Goal: Task Accomplishment & Management: Complete application form

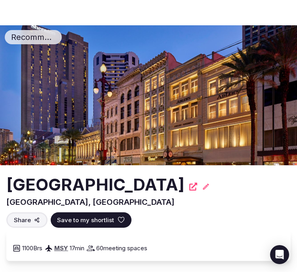
scroll to position [2328, 0]
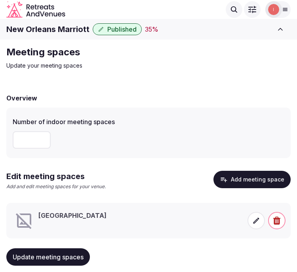
click at [255, 223] on icon at bounding box center [256, 221] width 8 height 8
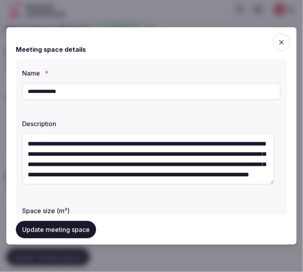
drag, startPoint x: 47, startPoint y: 228, endPoint x: 43, endPoint y: 225, distance: 5.1
click at [47, 228] on button "Update meeting space" at bounding box center [56, 229] width 80 height 17
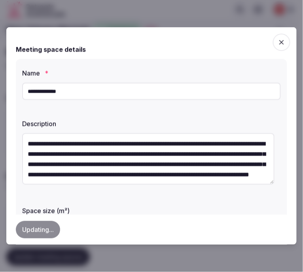
click at [273, 41] on span "button" at bounding box center [281, 42] width 17 height 17
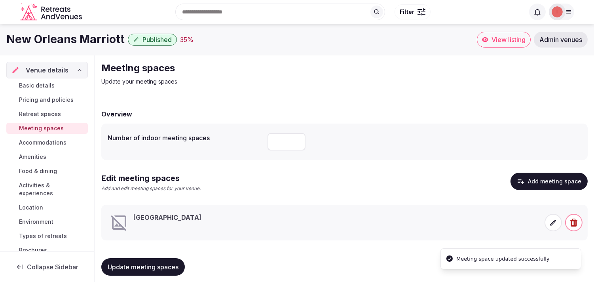
click at [52, 85] on span "Basic details" at bounding box center [37, 85] width 36 height 8
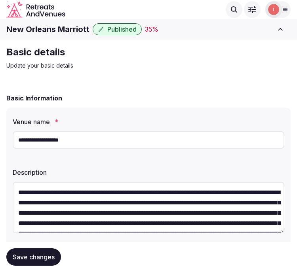
click at [53, 25] on h1 "New Orleans Marriott" at bounding box center [47, 29] width 83 height 11
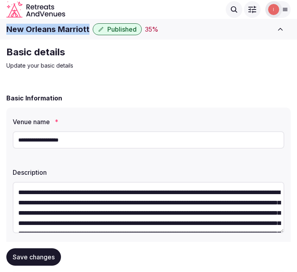
click at [53, 25] on h1 "New Orleans Marriott" at bounding box center [47, 29] width 83 height 11
copy div "New Orleans Marriott"
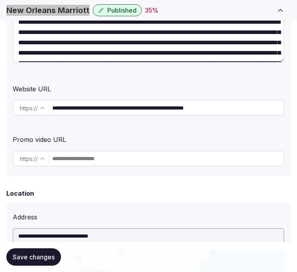
scroll to position [176, 0]
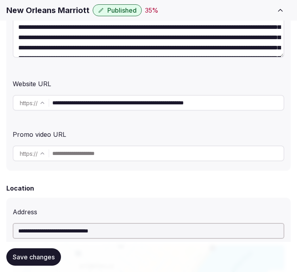
click at [147, 98] on input "**********" at bounding box center [167, 103] width 231 height 16
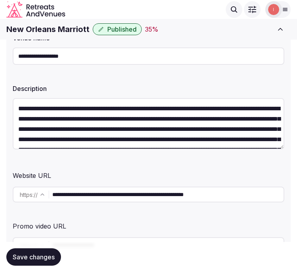
scroll to position [0, 0]
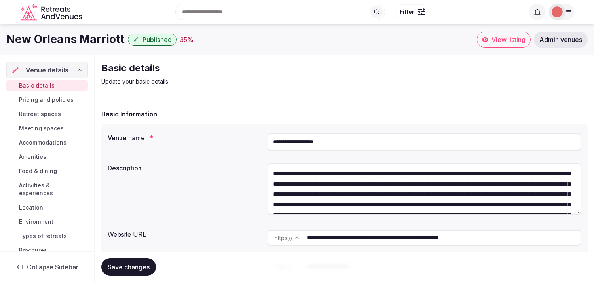
click at [25, 127] on span "Meeting spaces" at bounding box center [41, 128] width 45 height 8
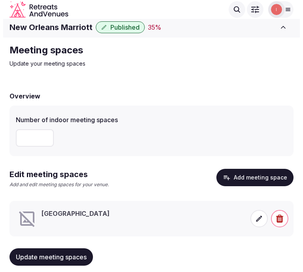
scroll to position [15, 0]
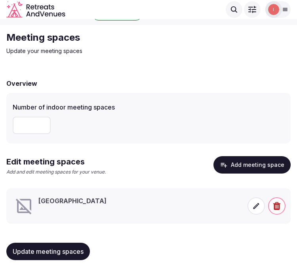
click at [252, 202] on icon at bounding box center [256, 206] width 8 height 8
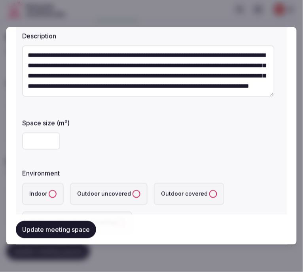
scroll to position [132, 0]
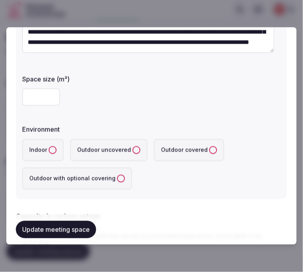
click at [27, 100] on input "number" at bounding box center [41, 97] width 38 height 17
type input "****"
click at [49, 147] on button "Indoor" at bounding box center [53, 150] width 8 height 8
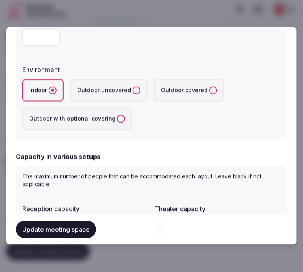
scroll to position [307, 0]
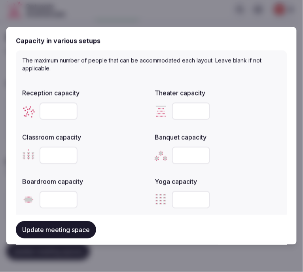
click at [172, 115] on input "number" at bounding box center [191, 111] width 38 height 17
type input "****"
click at [55, 109] on input "number" at bounding box center [59, 111] width 38 height 17
click at [43, 158] on input "number" at bounding box center [59, 155] width 38 height 17
type input "****"
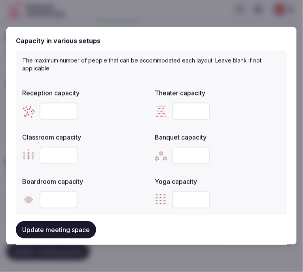
click at [60, 108] on input "number" at bounding box center [59, 111] width 38 height 17
type input "****"
click at [180, 151] on input "number" at bounding box center [191, 155] width 38 height 17
click at [185, 153] on input "number" at bounding box center [191, 155] width 38 height 17
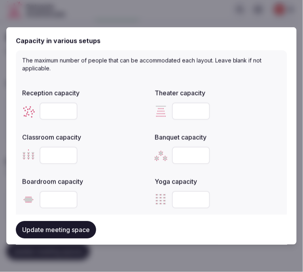
type input "****"
click at [56, 194] on input "number" at bounding box center [59, 199] width 38 height 17
click at [53, 197] on input "number" at bounding box center [59, 199] width 38 height 17
click at [42, 226] on button "Update meeting space" at bounding box center [56, 229] width 80 height 17
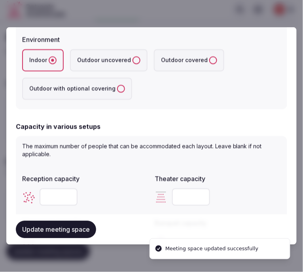
scroll to position [219, 0]
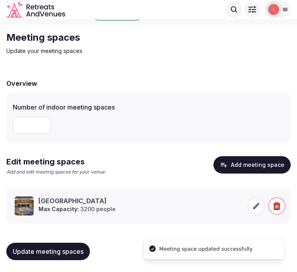
click at [254, 210] on span at bounding box center [255, 205] width 17 height 17
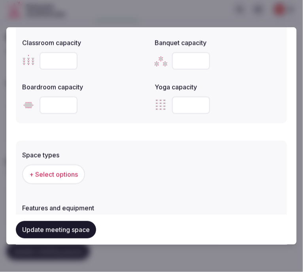
scroll to position [483, 0]
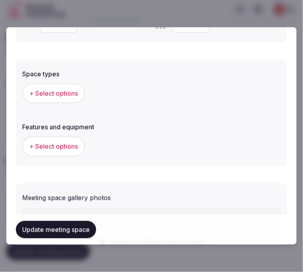
click at [67, 93] on span "+ Select options" at bounding box center [53, 93] width 49 height 9
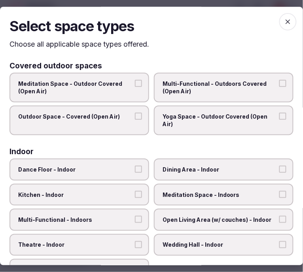
drag, startPoint x: 219, startPoint y: 163, endPoint x: 132, endPoint y: 180, distance: 88.6
click at [217, 163] on label "Dining Area - Indoor" at bounding box center [224, 170] width 140 height 22
click at [279, 166] on button "Dining Area - Indoor" at bounding box center [282, 169] width 7 height 7
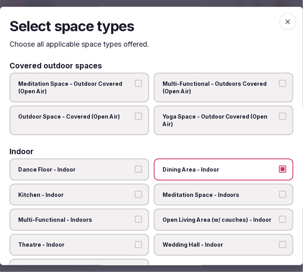
drag, startPoint x: 211, startPoint y: 76, endPoint x: 113, endPoint y: 109, distance: 102.9
click at [206, 77] on label "Multi-Functional - Outdoors Covered (Open Air)" at bounding box center [224, 88] width 140 height 30
click at [244, 95] on span "Multi-Functional - Outdoors Covered (Open Air)" at bounding box center [220, 87] width 114 height 15
click at [279, 87] on button "Multi-Functional - Outdoors Covered (Open Air)" at bounding box center [282, 83] width 7 height 7
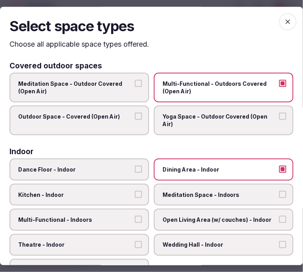
click at [241, 81] on span "Multi-Functional - Outdoors Covered (Open Air)" at bounding box center [220, 87] width 114 height 15
click at [279, 81] on button "Multi-Functional - Outdoors Covered (Open Air)" at bounding box center [282, 83] width 7 height 7
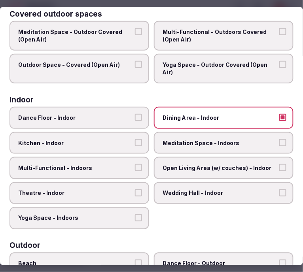
scroll to position [88, 0]
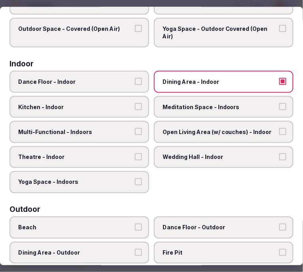
click at [106, 123] on label "Multi-Functional - Indoors" at bounding box center [79, 132] width 140 height 22
click at [135, 128] on button "Multi-Functional - Indoors" at bounding box center [138, 131] width 7 height 7
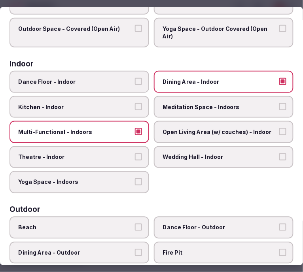
click at [176, 103] on span "Meditation Space - Indoors" at bounding box center [220, 107] width 114 height 8
click at [279, 103] on button "Meditation Space - Indoors" at bounding box center [282, 106] width 7 height 7
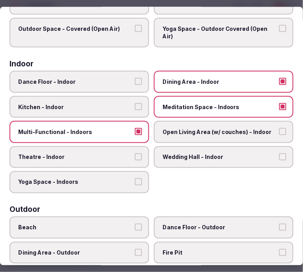
click at [174, 103] on span "Meditation Space - Indoors" at bounding box center [220, 107] width 114 height 8
click at [279, 103] on button "Meditation Space - Indoors" at bounding box center [282, 106] width 7 height 7
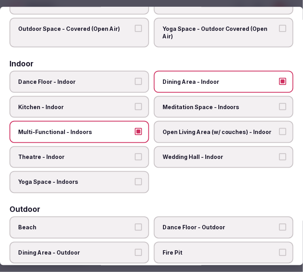
click at [112, 146] on label "Theatre - Indoor" at bounding box center [79, 157] width 140 height 22
click at [135, 153] on button "Theatre - Indoor" at bounding box center [138, 156] width 7 height 7
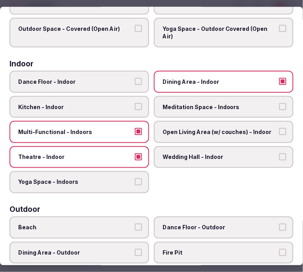
click at [217, 132] on span "Open Living Area (w/ couches) - Indoor" at bounding box center [220, 132] width 114 height 8
click at [279, 132] on button "Open Living Area (w/ couches) - Indoor" at bounding box center [282, 131] width 7 height 7
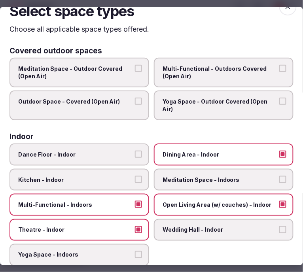
scroll to position [0, 0]
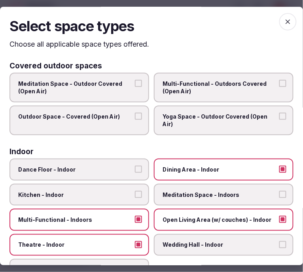
click at [286, 21] on span "button" at bounding box center [287, 21] width 17 height 17
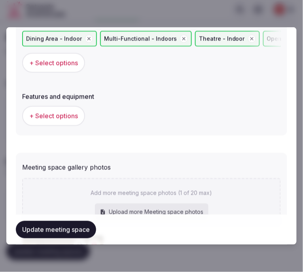
scroll to position [571, 0]
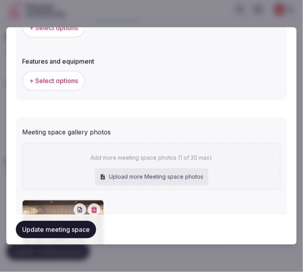
click at [70, 76] on span "+ Select options" at bounding box center [53, 80] width 49 height 9
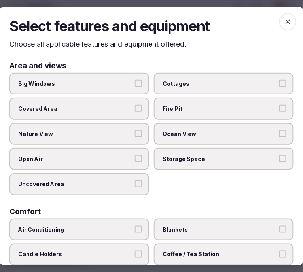
click at [125, 81] on span "Big Windows" at bounding box center [75, 84] width 114 height 8
click at [135, 81] on button "Big Windows" at bounding box center [138, 83] width 7 height 7
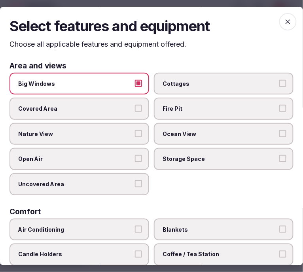
click at [121, 89] on label "Big Windows" at bounding box center [79, 84] width 140 height 22
click at [135, 87] on button "Big Windows" at bounding box center [138, 83] width 7 height 7
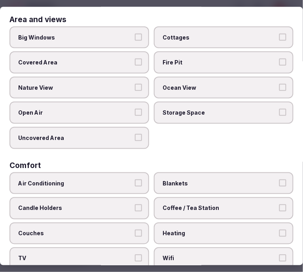
scroll to position [88, 0]
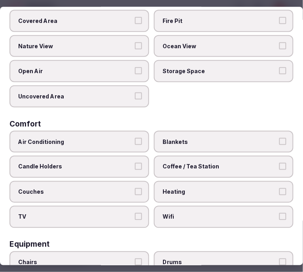
click at [124, 146] on label "Air Conditioning" at bounding box center [79, 142] width 140 height 22
click at [135, 145] on button "Air Conditioning" at bounding box center [138, 141] width 7 height 7
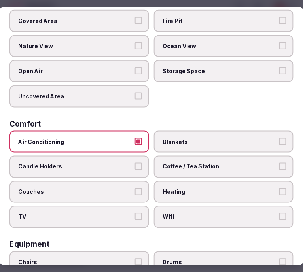
click at [180, 217] on label "Wifi" at bounding box center [224, 217] width 140 height 22
click at [279, 217] on button "Wifi" at bounding box center [282, 217] width 7 height 7
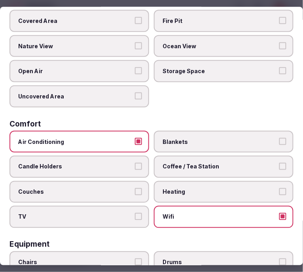
click at [201, 164] on span "Coffee / Tea Station" at bounding box center [220, 167] width 114 height 8
click at [279, 164] on button "Coffee / Tea Station" at bounding box center [282, 166] width 7 height 7
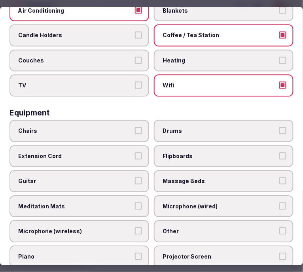
click at [107, 127] on span "Chairs" at bounding box center [75, 131] width 114 height 8
click at [135, 127] on button "Chairs" at bounding box center [138, 130] width 7 height 7
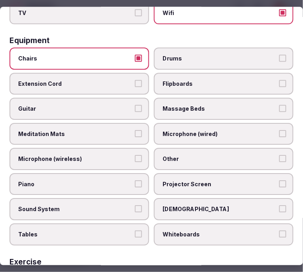
scroll to position [307, 0]
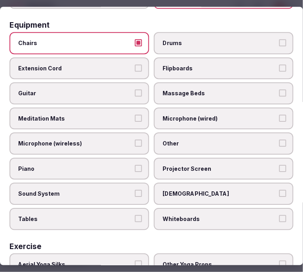
click at [194, 133] on label "Other" at bounding box center [224, 144] width 140 height 22
click at [279, 140] on button "Other" at bounding box center [282, 143] width 7 height 7
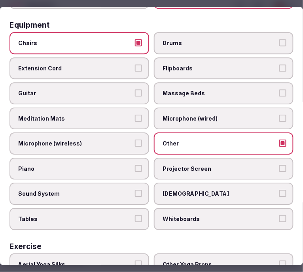
click at [196, 165] on span "Projector Screen" at bounding box center [220, 169] width 114 height 8
click at [279, 165] on button "Projector Screen" at bounding box center [282, 168] width 7 height 7
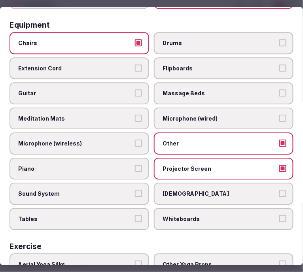
click at [109, 190] on span "Sound System" at bounding box center [75, 194] width 114 height 8
click at [135, 190] on button "Sound System" at bounding box center [138, 193] width 7 height 7
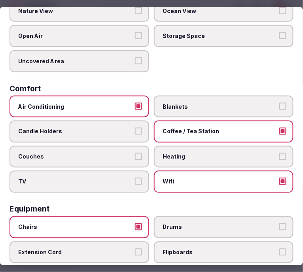
scroll to position [0, 0]
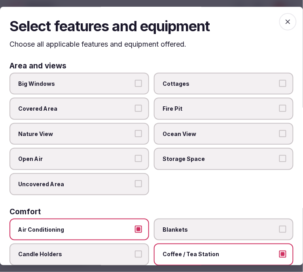
click at [284, 18] on icon "button" at bounding box center [288, 22] width 8 height 8
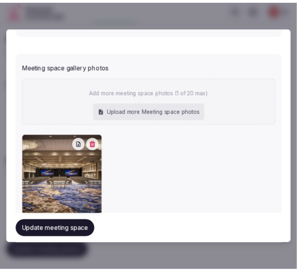
scroll to position [679, 0]
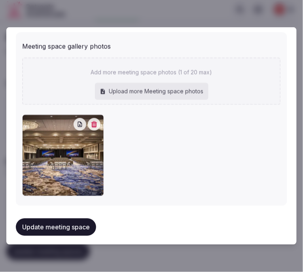
click at [36, 224] on button "Update meeting space" at bounding box center [56, 227] width 80 height 17
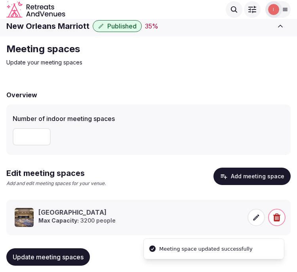
scroll to position [0, 0]
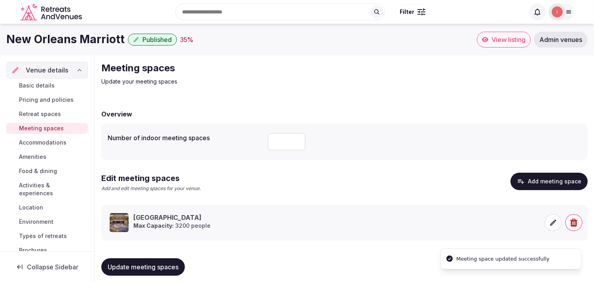
click at [30, 141] on span "Accommodations" at bounding box center [42, 142] width 47 height 8
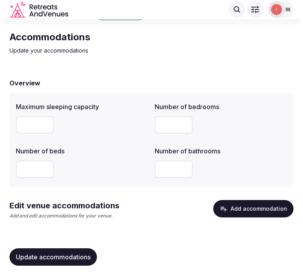
scroll to position [24, 0]
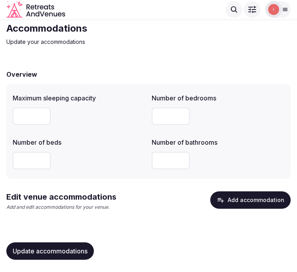
click at [222, 204] on button "Add accommodation" at bounding box center [250, 199] width 80 height 17
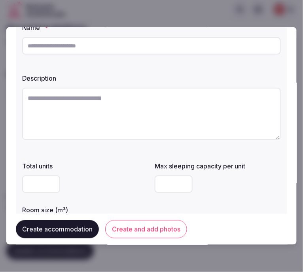
scroll to position [0, 0]
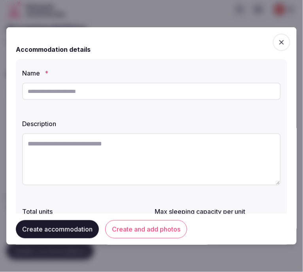
click at [136, 93] on input "text" at bounding box center [151, 91] width 259 height 17
paste input "**********"
type input "**********"
click at [73, 150] on textarea at bounding box center [151, 159] width 259 height 52
paste textarea "**********"
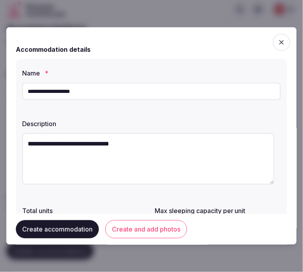
click at [91, 144] on textarea "**********" at bounding box center [148, 158] width 252 height 51
click at [66, 151] on textarea "**********" at bounding box center [148, 158] width 252 height 51
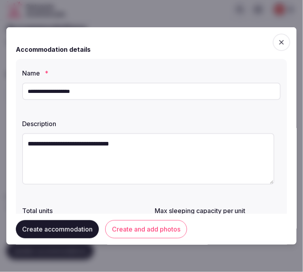
paste textarea "**********"
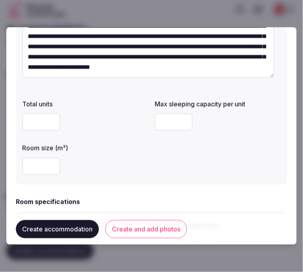
scroll to position [132, 0]
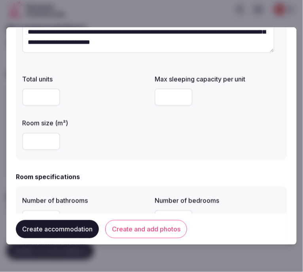
type textarea "**********"
click at [36, 90] on input "number" at bounding box center [41, 97] width 38 height 17
type input "**"
click at [176, 97] on input "number" at bounding box center [174, 97] width 38 height 17
drag, startPoint x: 40, startPoint y: 104, endPoint x: 27, endPoint y: 100, distance: 13.4
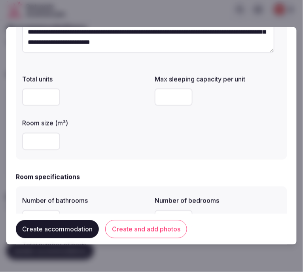
click at [27, 99] on input "**" at bounding box center [41, 97] width 38 height 17
click at [32, 145] on input "number" at bounding box center [41, 141] width 38 height 17
type input "**"
click at [170, 96] on input "number" at bounding box center [174, 97] width 38 height 17
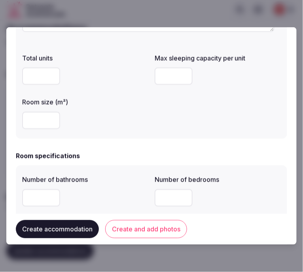
scroll to position [176, 0]
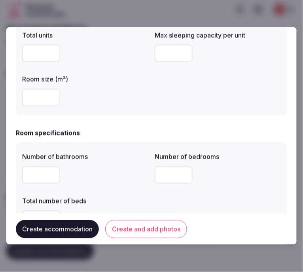
type input "*"
click at [34, 172] on input "number" at bounding box center [41, 174] width 38 height 17
type input "*"
drag, startPoint x: 159, startPoint y: 177, endPoint x: 144, endPoint y: 176, distance: 15.8
click at [155, 176] on input "number" at bounding box center [174, 174] width 38 height 17
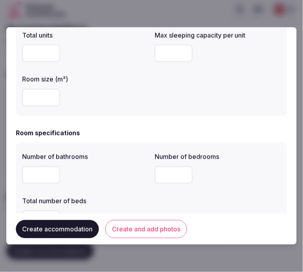
type input "*"
click at [109, 174] on div "*" at bounding box center [85, 174] width 126 height 17
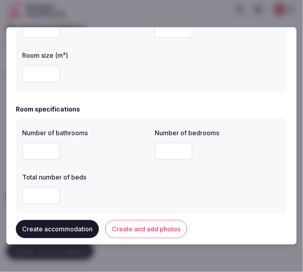
scroll to position [219, 0]
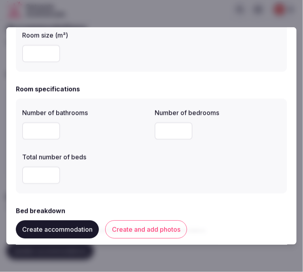
click at [32, 175] on input "number" at bounding box center [41, 175] width 38 height 17
type input "*"
click at [92, 164] on div "*" at bounding box center [85, 176] width 126 height 24
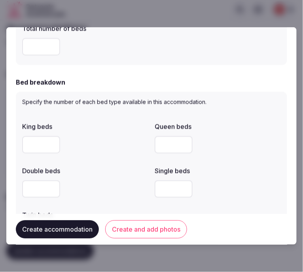
scroll to position [351, 0]
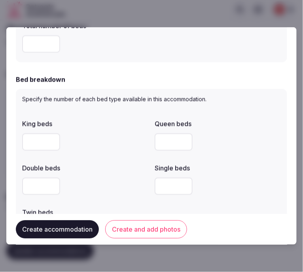
click at [32, 140] on input "number" at bounding box center [41, 141] width 38 height 17
type input "*"
click at [25, 185] on input "number" at bounding box center [41, 186] width 38 height 17
type input "*"
click at [99, 172] on div "Double beds *" at bounding box center [85, 179] width 126 height 38
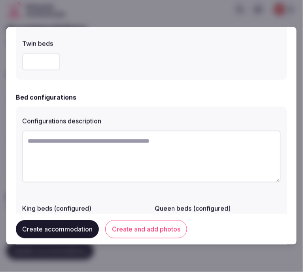
scroll to position [527, 0]
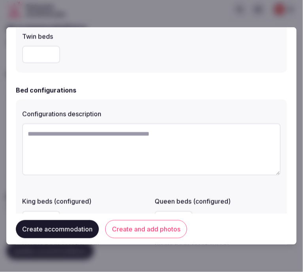
click at [85, 140] on textarea at bounding box center [151, 149] width 259 height 52
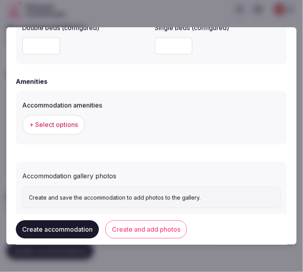
scroll to position [747, 0]
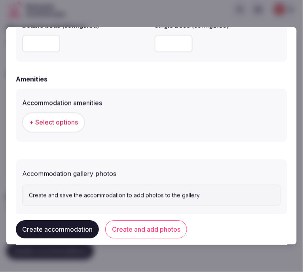
type textarea "********"
click at [44, 122] on span "+ Select options" at bounding box center [53, 122] width 49 height 9
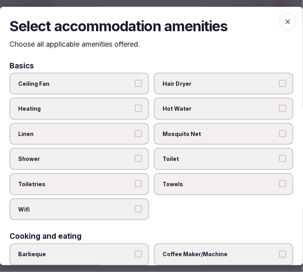
click at [120, 136] on span "Linen" at bounding box center [75, 134] width 114 height 8
click at [135, 136] on button "Linen" at bounding box center [138, 133] width 7 height 7
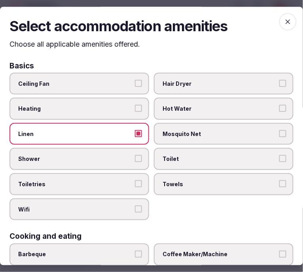
click at [135, 157] on button "Shower" at bounding box center [138, 158] width 7 height 7
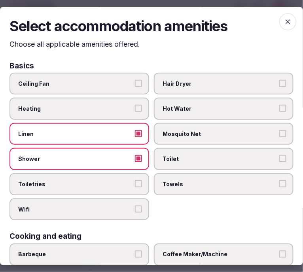
click at [140, 179] on label "Toiletries" at bounding box center [79, 184] width 140 height 22
click at [140, 180] on button "Toiletries" at bounding box center [138, 183] width 7 height 7
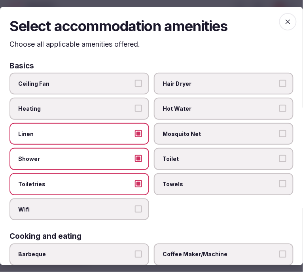
click at [136, 211] on label "Wifi" at bounding box center [79, 209] width 140 height 22
click at [136, 211] on button "Wifi" at bounding box center [138, 209] width 7 height 7
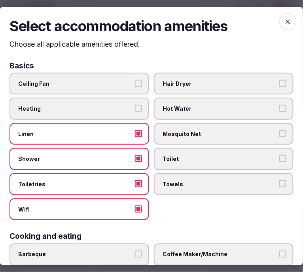
drag, startPoint x: 214, startPoint y: 180, endPoint x: 217, endPoint y: 176, distance: 5.4
click at [214, 180] on span "Towels" at bounding box center [220, 184] width 114 height 8
click at [279, 180] on button "Towels" at bounding box center [282, 183] width 7 height 7
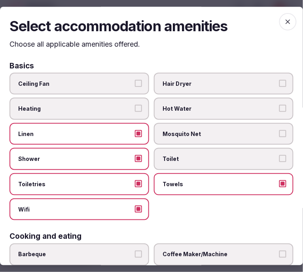
click at [224, 159] on span "Toilet" at bounding box center [220, 159] width 114 height 8
click at [279, 159] on button "Toilet" at bounding box center [282, 158] width 7 height 7
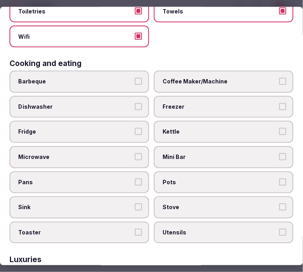
scroll to position [176, 0]
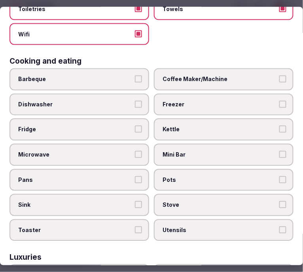
click at [230, 78] on span "Coffee Maker/Machine" at bounding box center [220, 79] width 114 height 8
click at [279, 78] on button "Coffee Maker/Machine" at bounding box center [282, 78] width 7 height 7
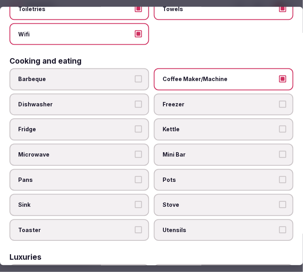
click at [234, 151] on span "Mini Bar" at bounding box center [220, 155] width 114 height 8
click at [279, 151] on button "Mini Bar" at bounding box center [282, 154] width 7 height 7
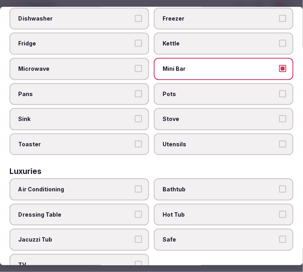
scroll to position [263, 0]
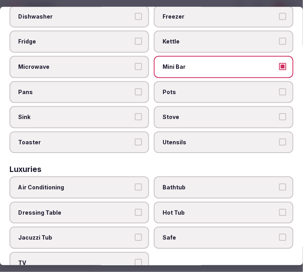
drag, startPoint x: 83, startPoint y: 177, endPoint x: 155, endPoint y: 169, distance: 71.6
click at [83, 184] on span "Air Conditioning" at bounding box center [75, 188] width 114 height 8
click at [135, 184] on button "Air Conditioning" at bounding box center [138, 187] width 7 height 7
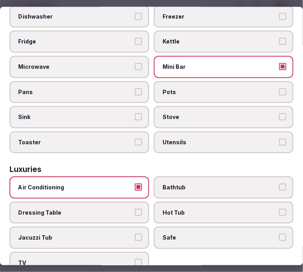
click at [223, 234] on span "Safe" at bounding box center [220, 238] width 114 height 8
click at [279, 234] on button "Safe" at bounding box center [282, 237] width 7 height 7
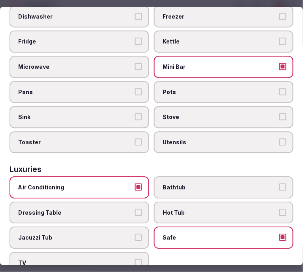
click at [125, 252] on label "TV" at bounding box center [79, 263] width 140 height 22
click at [135, 259] on button "TV" at bounding box center [138, 262] width 7 height 7
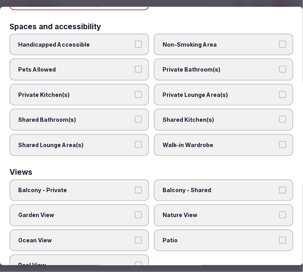
scroll to position [529, 0]
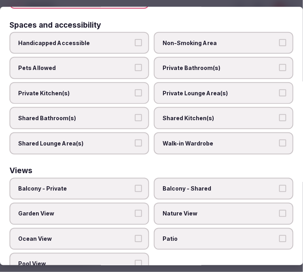
click at [231, 64] on span "Private Bathroom(s)" at bounding box center [220, 68] width 114 height 8
click at [279, 64] on button "Private Bathroom(s)" at bounding box center [282, 67] width 7 height 7
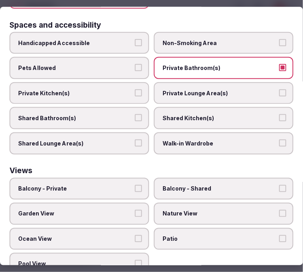
click at [229, 89] on span "Private Lounge Area(s)" at bounding box center [220, 93] width 114 height 8
click at [279, 89] on button "Private Lounge Area(s)" at bounding box center [282, 92] width 7 height 7
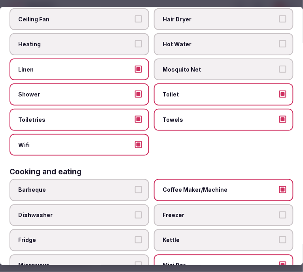
scroll to position [0, 0]
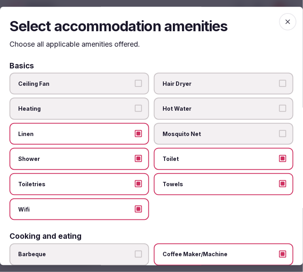
click at [285, 22] on icon "button" at bounding box center [288, 22] width 8 height 8
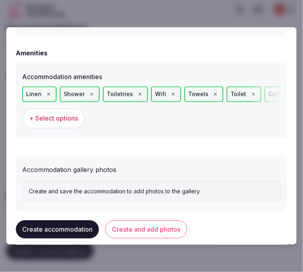
scroll to position [784, 0]
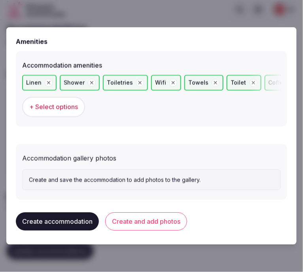
click at [157, 220] on button "Create and add photos" at bounding box center [146, 222] width 82 height 18
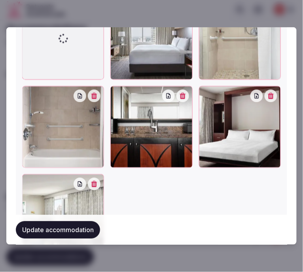
scroll to position [1043, 0]
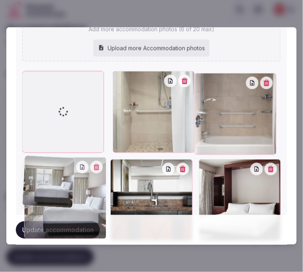
drag, startPoint x: 115, startPoint y: 72, endPoint x: 29, endPoint y: 73, distance: 86.2
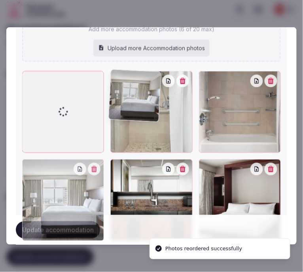
drag, startPoint x: 33, startPoint y: 163, endPoint x: 114, endPoint y: 115, distance: 94.1
click at [110, 121] on div at bounding box center [151, 200] width 259 height 259
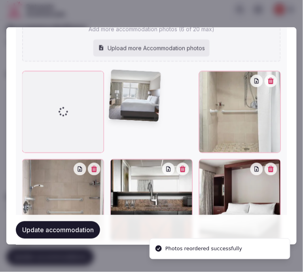
drag, startPoint x: 114, startPoint y: 115, endPoint x: 123, endPoint y: 101, distance: 16.9
click at [120, 105] on div at bounding box center [151, 200] width 259 height 259
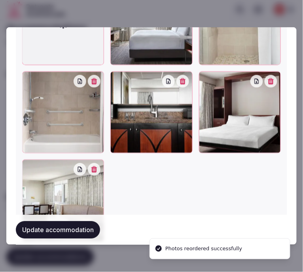
scroll to position [1131, 0]
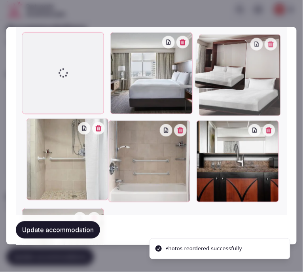
drag, startPoint x: 204, startPoint y: 73, endPoint x: 214, endPoint y: 33, distance: 41.0
click at [214, 33] on div "430828141.jpg 430828153.jpg 598439629.jpg 629912899.jpg 430828132.jpg Add more …" at bounding box center [151, 80] width 259 height 419
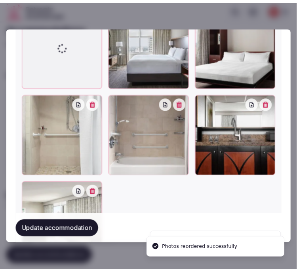
scroll to position [1119, 0]
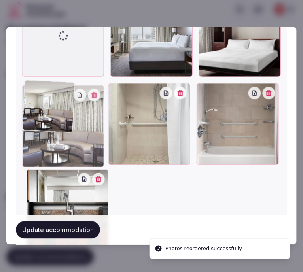
drag, startPoint x: 28, startPoint y: 172, endPoint x: 30, endPoint y: 104, distance: 68.0
click at [30, 105] on div at bounding box center [63, 126] width 82 height 82
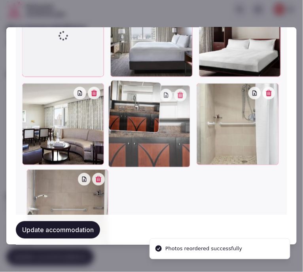
drag, startPoint x: 32, startPoint y: 175, endPoint x: 136, endPoint y: 109, distance: 122.5
click at [136, 109] on div at bounding box center [149, 126] width 82 height 82
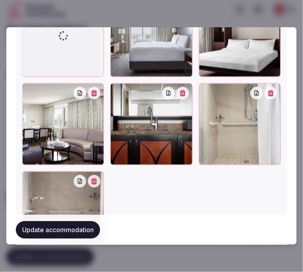
click at [84, 227] on button "Update accommodation" at bounding box center [58, 229] width 84 height 17
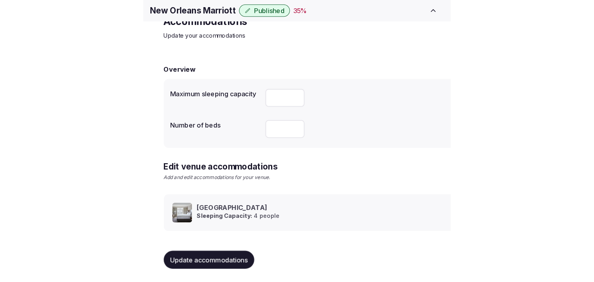
scroll to position [37, 0]
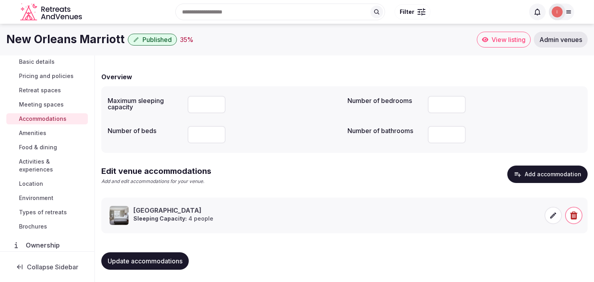
click at [39, 130] on span "Amenities" at bounding box center [32, 133] width 27 height 8
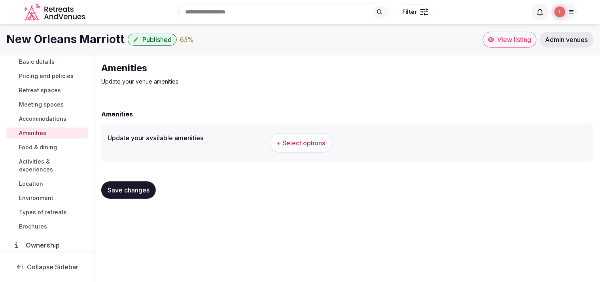
scroll to position [44, 0]
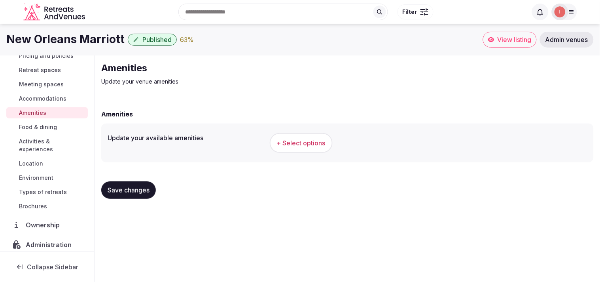
click at [302, 147] on span "+ Select options" at bounding box center [301, 142] width 49 height 9
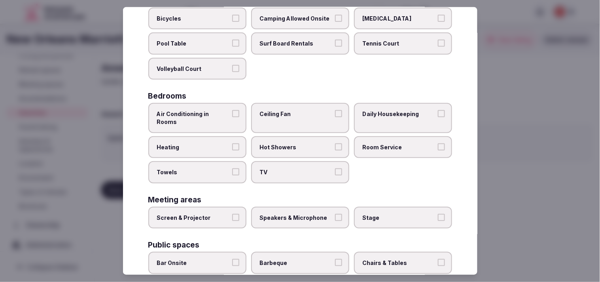
scroll to position [88, 0]
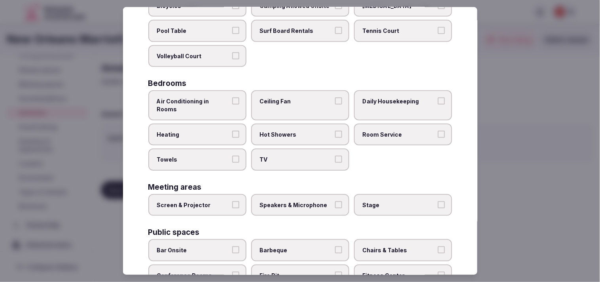
click at [232, 97] on button "Air Conditioning in Rooms" at bounding box center [235, 100] width 7 height 7
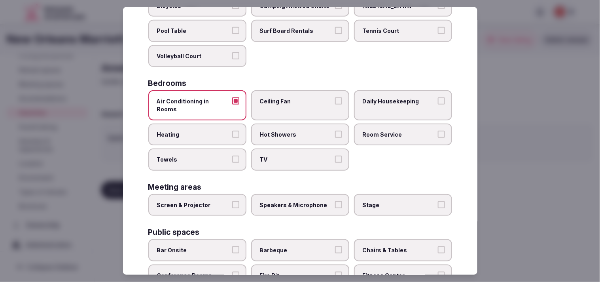
click at [302, 130] on button "Hot Showers" at bounding box center [338, 133] width 7 height 7
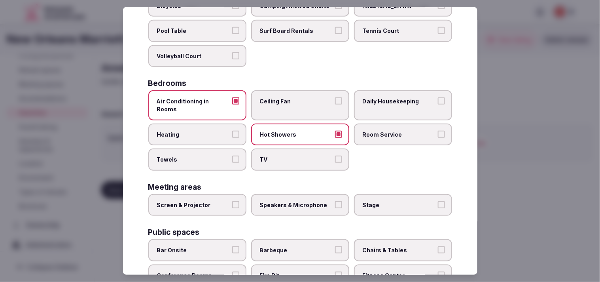
click at [302, 130] on span "Room Service" at bounding box center [399, 134] width 73 height 8
click at [302, 130] on button "Room Service" at bounding box center [441, 133] width 7 height 7
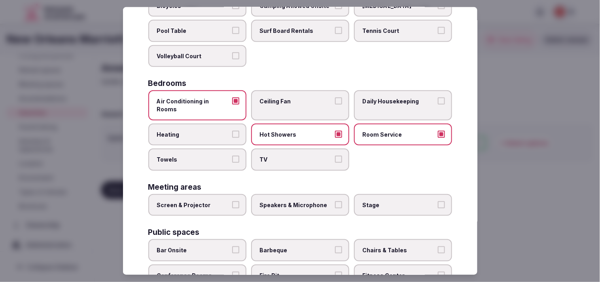
click at [302, 155] on button "TV" at bounding box center [338, 158] width 7 height 7
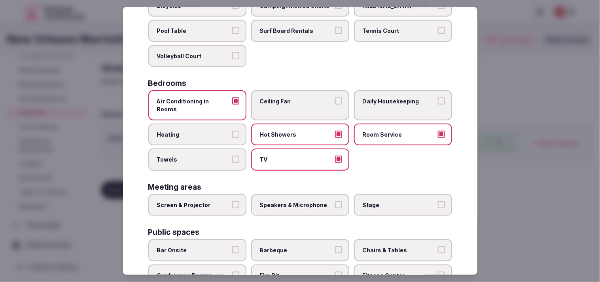
click at [235, 155] on button "Towels" at bounding box center [235, 158] width 7 height 7
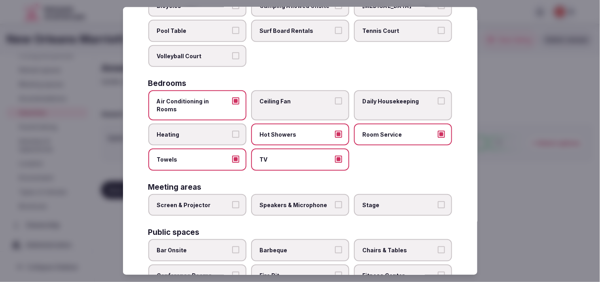
click at [302, 100] on span "Daily Housekeeping" at bounding box center [399, 101] width 73 height 8
click at [302, 100] on button "Daily Housekeeping" at bounding box center [441, 100] width 7 height 7
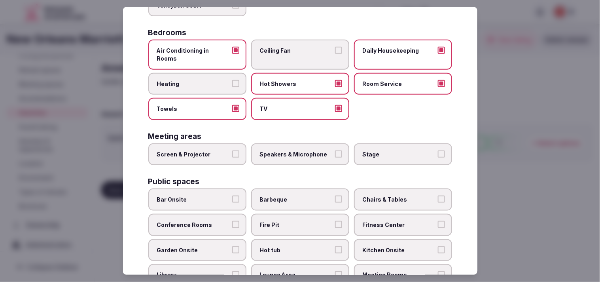
scroll to position [176, 0]
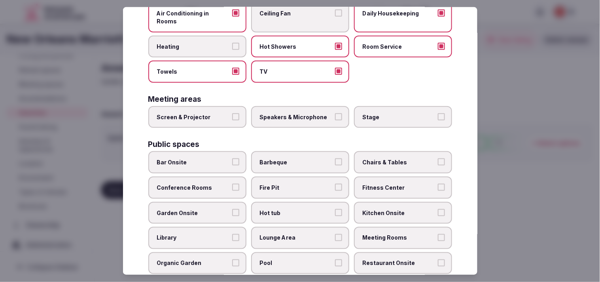
click at [232, 113] on button "Screen & Projector" at bounding box center [235, 116] width 7 height 7
click at [302, 113] on span "Speakers & Microphone" at bounding box center [296, 117] width 73 height 8
click at [302, 113] on button "Speakers & Microphone" at bounding box center [338, 116] width 7 height 7
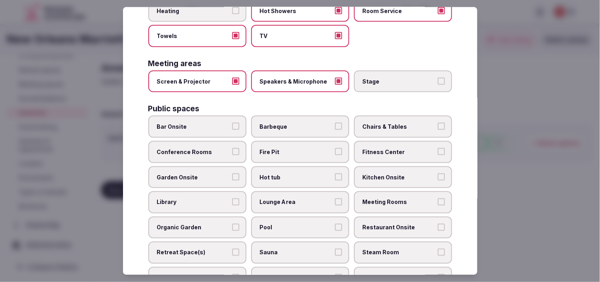
scroll to position [219, 0]
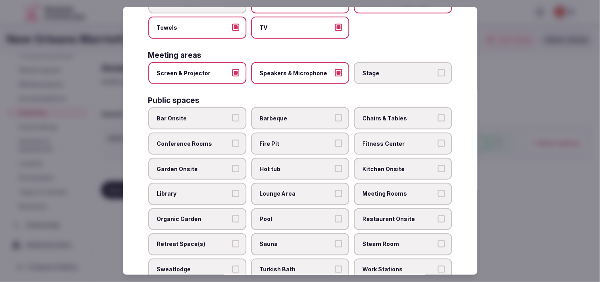
click at [234, 140] on button "Conference Rooms" at bounding box center [235, 143] width 7 height 7
click at [302, 114] on span "Chairs & Tables" at bounding box center [399, 118] width 73 height 8
click at [302, 114] on button "Chairs & Tables" at bounding box center [441, 117] width 7 height 7
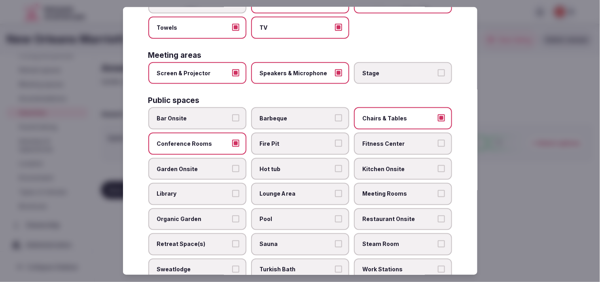
click at [302, 140] on span "Fitness Center" at bounding box center [399, 144] width 73 height 8
click at [302, 140] on button "Fitness Center" at bounding box center [441, 143] width 7 height 7
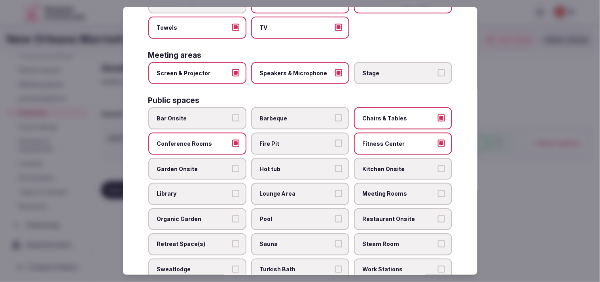
click at [302, 157] on label "Hot tub" at bounding box center [300, 168] width 98 height 22
click at [302, 164] on button "Hot tub" at bounding box center [338, 167] width 7 height 7
click at [302, 157] on label "Hot tub" at bounding box center [300, 168] width 98 height 22
click at [302, 164] on button "Hot tub" at bounding box center [338, 167] width 7 height 7
click at [302, 164] on span "Kitchen Onsite" at bounding box center [399, 168] width 73 height 8
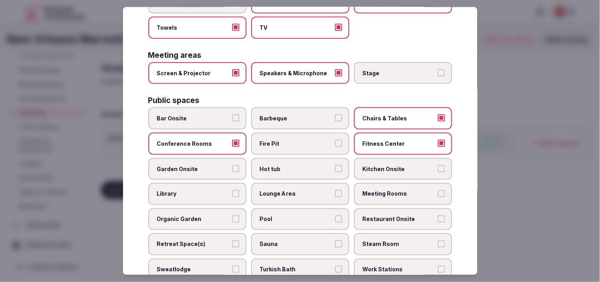
click at [302, 164] on button "Kitchen Onsite" at bounding box center [441, 167] width 7 height 7
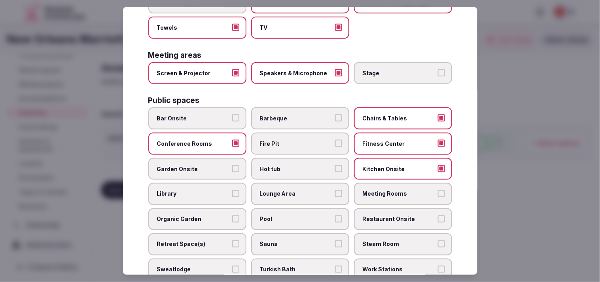
click at [302, 164] on span "Kitchen Onsite" at bounding box center [399, 168] width 73 height 8
click at [302, 164] on button "Kitchen Onsite" at bounding box center [441, 167] width 7 height 7
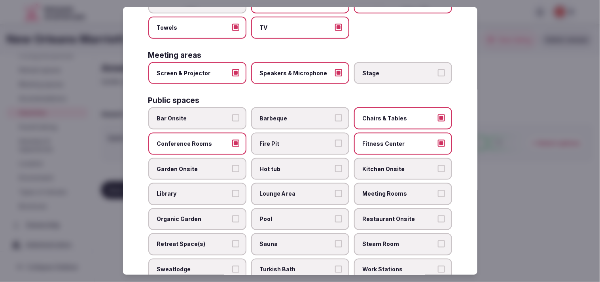
click at [302, 190] on span "Meeting Rooms" at bounding box center [399, 194] width 73 height 8
click at [302, 190] on button "Meeting Rooms" at bounding box center [441, 193] width 7 height 7
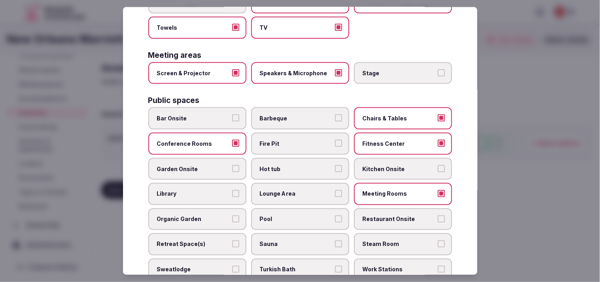
click at [302, 190] on span "Lounge Area" at bounding box center [296, 194] width 73 height 8
click at [302, 190] on button "Lounge Area" at bounding box center [338, 193] width 7 height 7
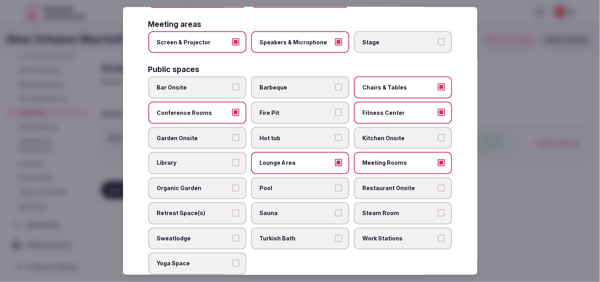
scroll to position [263, 0]
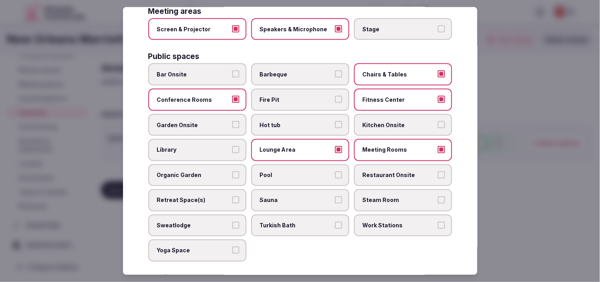
click at [232, 70] on button "Bar Onsite" at bounding box center [235, 73] width 7 height 7
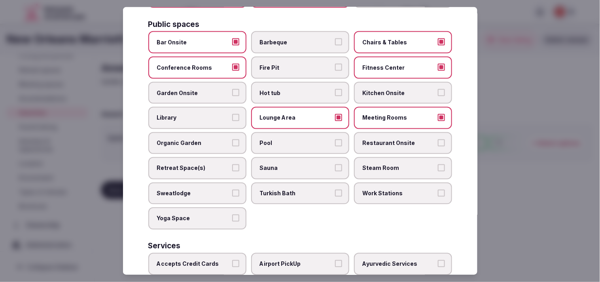
scroll to position [307, 0]
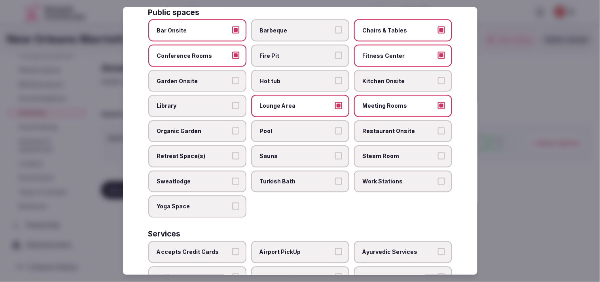
click at [275, 127] on span "Pool" at bounding box center [296, 131] width 73 height 8
click at [302, 127] on button "Pool" at bounding box center [338, 130] width 7 height 7
click at [302, 120] on label "Restaurant Onsite" at bounding box center [403, 131] width 98 height 22
click at [302, 127] on button "Restaurant Onsite" at bounding box center [441, 130] width 7 height 7
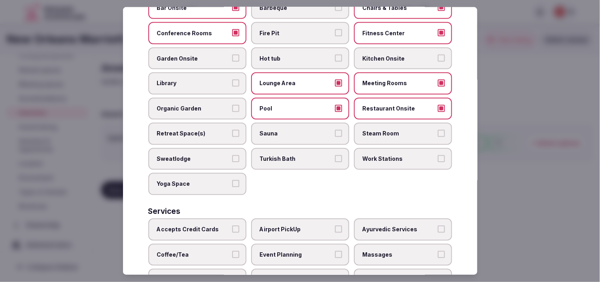
scroll to position [368, 0]
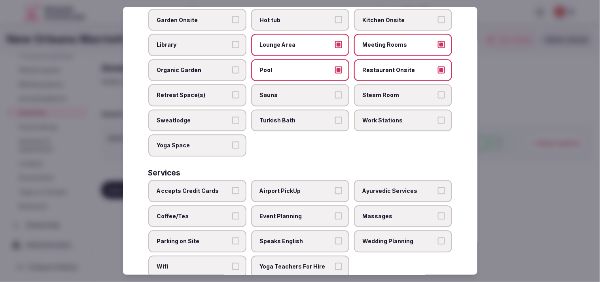
click at [223, 180] on label "Accepts Credit Cards" at bounding box center [197, 191] width 98 height 22
click at [232, 187] on button "Accepts Credit Cards" at bounding box center [235, 190] width 7 height 7
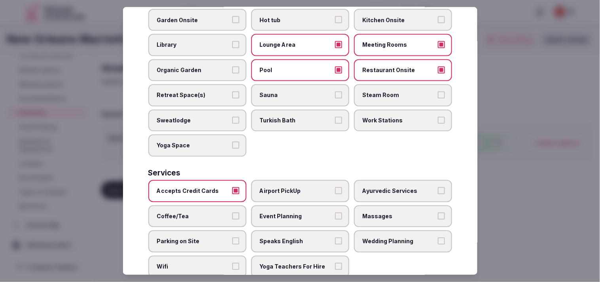
click at [302, 205] on label "Event Planning" at bounding box center [300, 216] width 98 height 22
click at [302, 212] on button "Event Planning" at bounding box center [338, 215] width 7 height 7
click at [302, 212] on span "Massages" at bounding box center [399, 216] width 73 height 8
click at [302, 212] on button "Massages" at bounding box center [441, 215] width 7 height 7
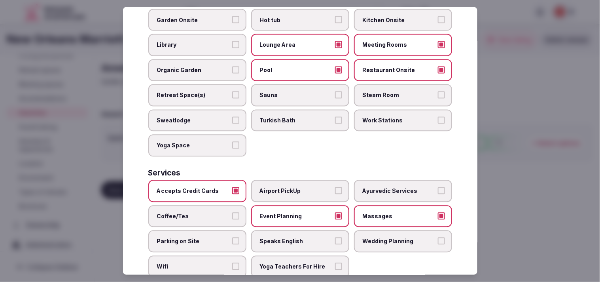
click at [302, 237] on span "Speaks English" at bounding box center [296, 241] width 73 height 8
click at [302, 237] on button "Speaks English" at bounding box center [338, 240] width 7 height 7
click at [188, 255] on label "Wifi" at bounding box center [197, 266] width 98 height 22
click at [232, 263] on button "Wifi" at bounding box center [235, 266] width 7 height 7
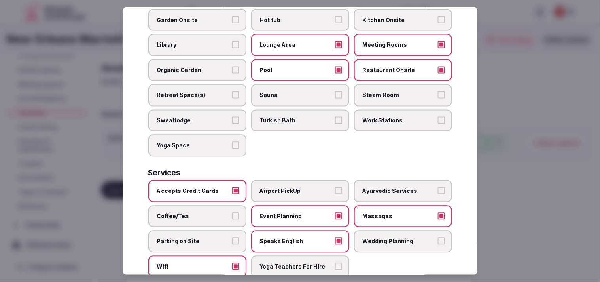
click at [218, 205] on label "Coffee/Tea" at bounding box center [197, 216] width 98 height 22
click at [232, 212] on button "Coffee/Tea" at bounding box center [235, 215] width 7 height 7
click at [302, 212] on span "Massages" at bounding box center [399, 216] width 73 height 8
click at [302, 212] on button "Massages" at bounding box center [441, 215] width 7 height 7
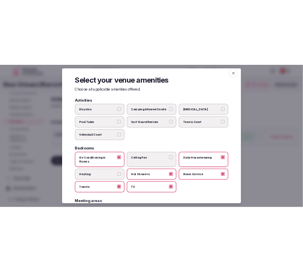
scroll to position [0, 0]
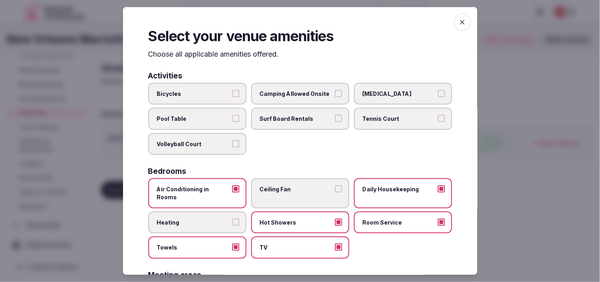
click at [302, 15] on div "Select your venue amenities Choose all applicable amenities offered. Activities…" at bounding box center [300, 140] width 354 height 267
click at [302, 26] on span "button" at bounding box center [462, 21] width 17 height 17
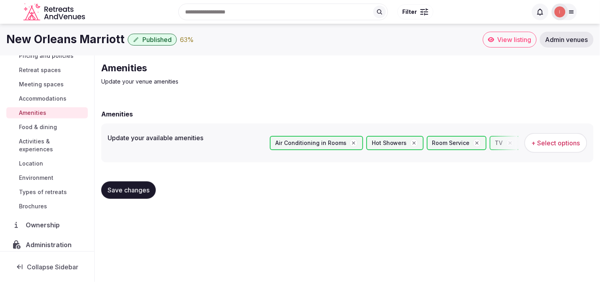
click at [140, 194] on button "Save changes" at bounding box center [128, 189] width 55 height 17
click at [63, 128] on link "Food & dining" at bounding box center [46, 126] width 81 height 11
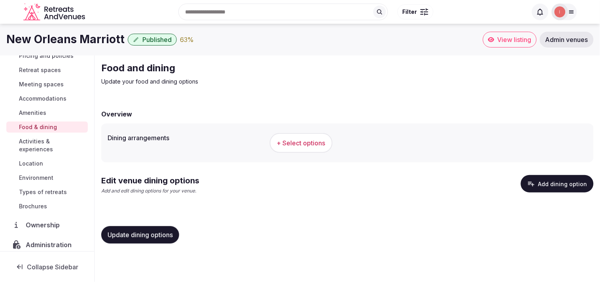
click at [295, 147] on button "+ Select options" at bounding box center [301, 143] width 63 height 20
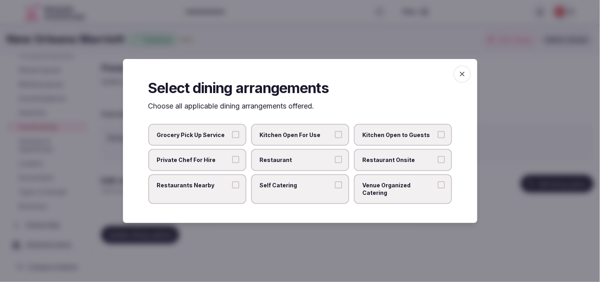
drag, startPoint x: 295, startPoint y: 163, endPoint x: 330, endPoint y: 162, distance: 34.4
click at [295, 163] on span "Restaurant" at bounding box center [296, 160] width 73 height 8
click at [302, 163] on button "Restaurant" at bounding box center [338, 159] width 7 height 7
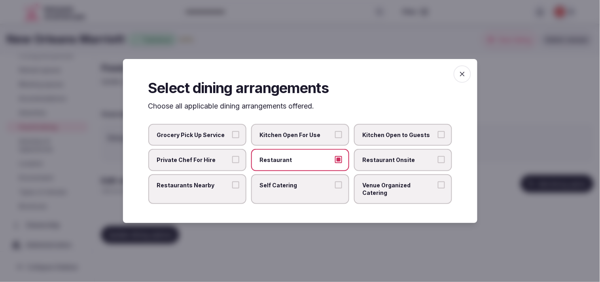
click at [302, 161] on label "Restaurant Onsite" at bounding box center [403, 160] width 98 height 22
click at [302, 161] on button "Restaurant Onsite" at bounding box center [441, 159] width 7 height 7
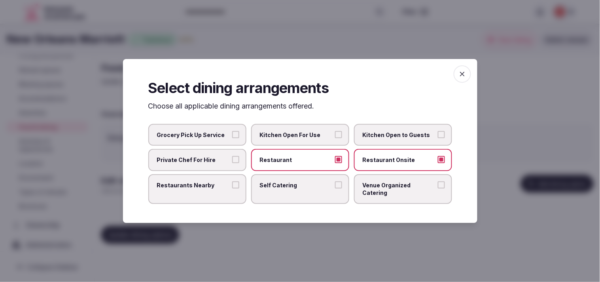
click at [228, 189] on span "Restaurants Nearby" at bounding box center [193, 185] width 73 height 8
click at [232, 188] on button "Restaurants Nearby" at bounding box center [235, 184] width 7 height 7
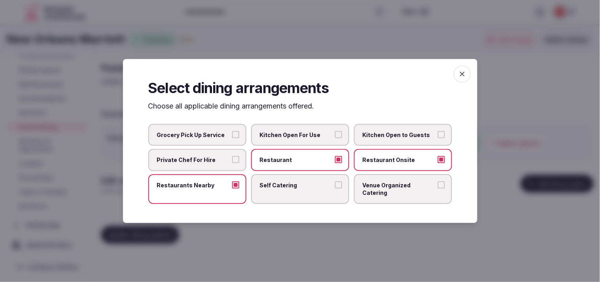
click at [227, 192] on label "Restaurants Nearby" at bounding box center [197, 189] width 98 height 30
click at [232, 188] on button "Restaurants Nearby" at bounding box center [235, 184] width 7 height 7
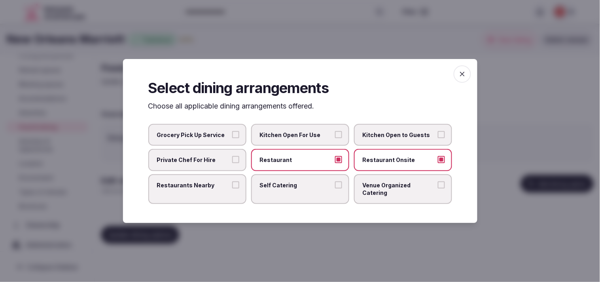
click at [302, 185] on span "Venue Organized Catering" at bounding box center [399, 188] width 73 height 15
click at [302, 185] on button "Venue Organized Catering" at bounding box center [441, 184] width 7 height 7
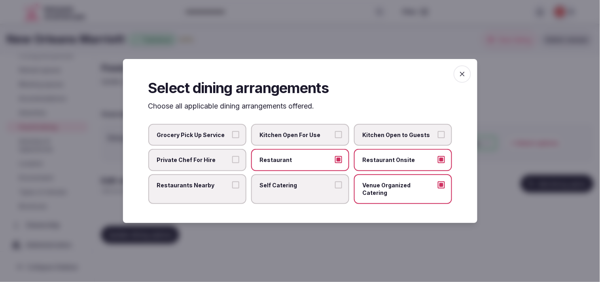
click at [231, 191] on label "Restaurants Nearby" at bounding box center [197, 189] width 98 height 30
click at [232, 188] on button "Restaurants Nearby" at bounding box center [235, 184] width 7 height 7
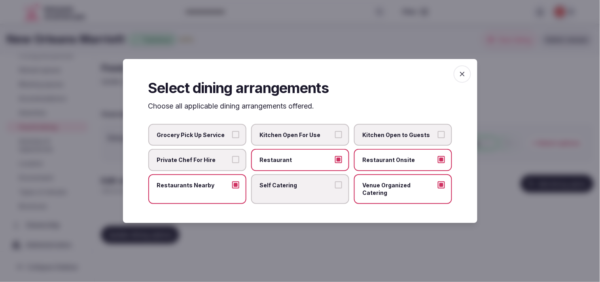
click at [302, 78] on icon "button" at bounding box center [462, 74] width 8 height 8
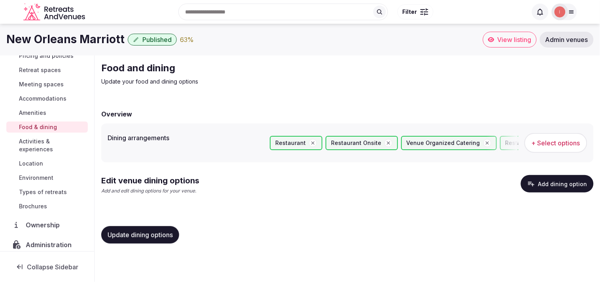
click at [149, 227] on button "Update dining options" at bounding box center [140, 234] width 78 height 17
click at [302, 183] on button "Add dining option" at bounding box center [557, 183] width 73 height 17
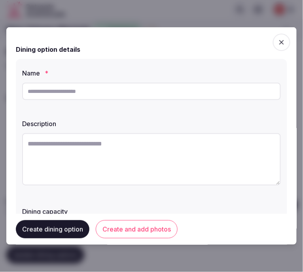
click at [194, 100] on div at bounding box center [151, 91] width 259 height 24
click at [195, 96] on input "text" at bounding box center [151, 91] width 259 height 17
paste input "**********"
type input "**********"
click at [141, 157] on textarea at bounding box center [151, 159] width 259 height 52
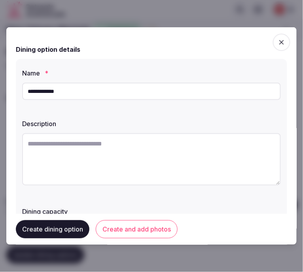
paste textarea "**********"
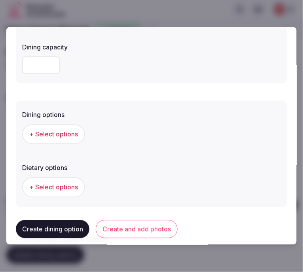
scroll to position [176, 0]
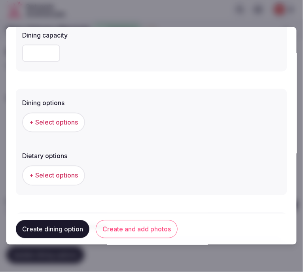
type textarea "**********"
click at [75, 116] on button "+ Select options" at bounding box center [53, 123] width 63 height 20
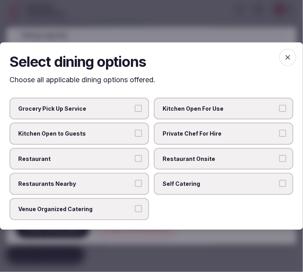
click at [189, 164] on label "Restaurant Onsite" at bounding box center [224, 159] width 140 height 22
click at [279, 162] on button "Restaurant Onsite" at bounding box center [282, 158] width 7 height 7
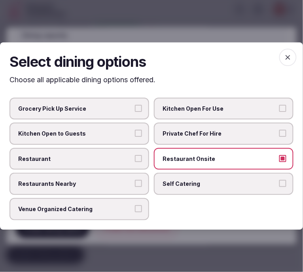
click at [129, 156] on span "Restaurant" at bounding box center [75, 159] width 114 height 8
click at [135, 156] on button "Restaurant" at bounding box center [138, 158] width 7 height 7
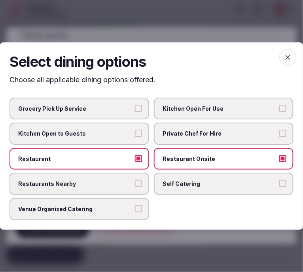
click at [286, 56] on icon "button" at bounding box center [288, 57] width 8 height 8
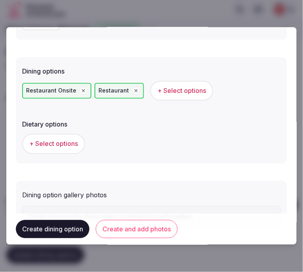
scroll to position [244, 0]
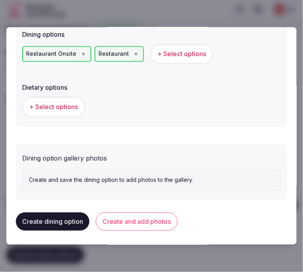
click at [137, 225] on button "Create and add photos" at bounding box center [137, 222] width 82 height 18
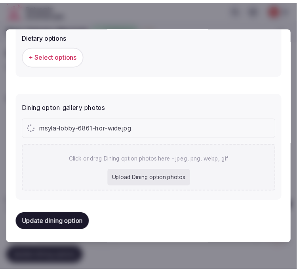
scroll to position [317, 0]
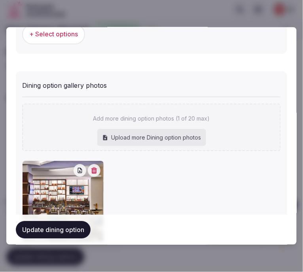
click at [45, 232] on button "Update dining option" at bounding box center [53, 229] width 75 height 17
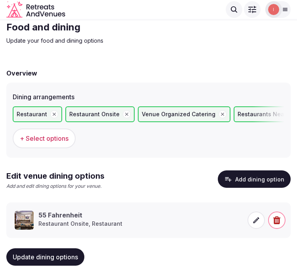
scroll to position [38, 0]
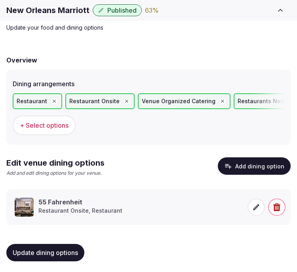
click at [61, 246] on button "Update dining options" at bounding box center [45, 252] width 78 height 17
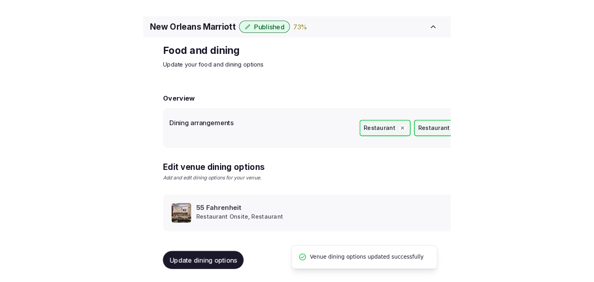
scroll to position [9, 0]
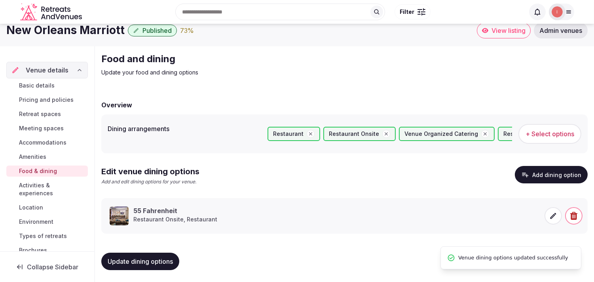
click at [29, 187] on span "Activities & experiences" at bounding box center [52, 189] width 66 height 16
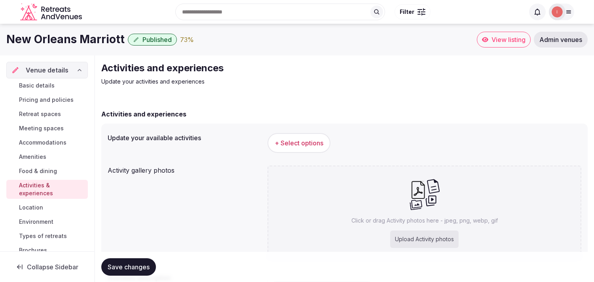
click at [302, 138] on span "+ Select options" at bounding box center [298, 142] width 49 height 9
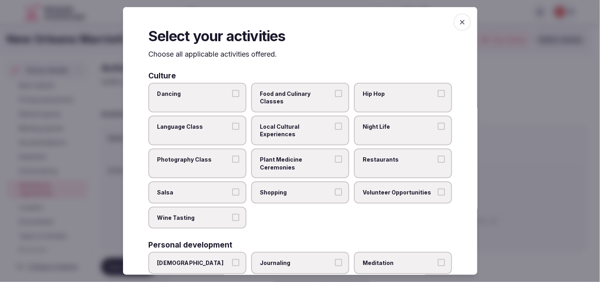
click at [302, 135] on span "Local Cultural Experiences" at bounding box center [296, 130] width 73 height 15
click at [302, 130] on button "Local Cultural Experiences" at bounding box center [338, 126] width 7 height 7
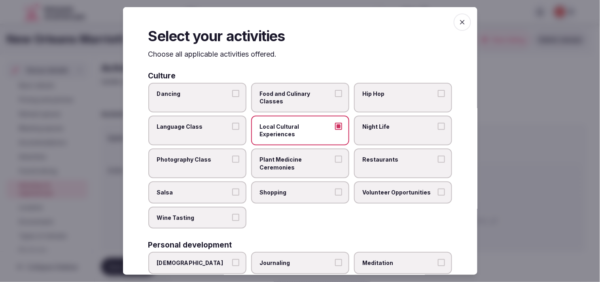
click at [302, 131] on label "Night Life" at bounding box center [403, 130] width 98 height 30
click at [302, 130] on button "Night Life" at bounding box center [441, 126] width 7 height 7
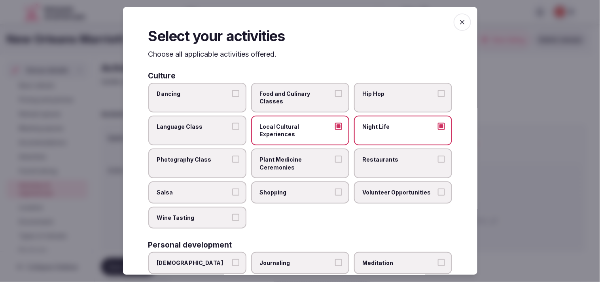
click at [302, 164] on label "Restaurants" at bounding box center [403, 163] width 98 height 30
click at [302, 163] on button "Restaurants" at bounding box center [441, 158] width 7 height 7
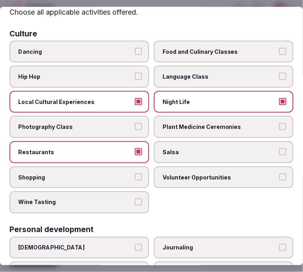
scroll to position [44, 0]
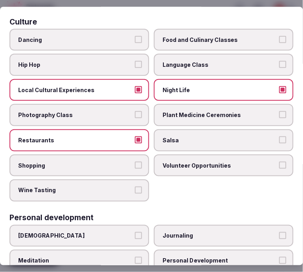
click at [133, 166] on label "Shopping" at bounding box center [79, 166] width 140 height 22
click at [135, 166] on button "Shopping" at bounding box center [138, 165] width 7 height 7
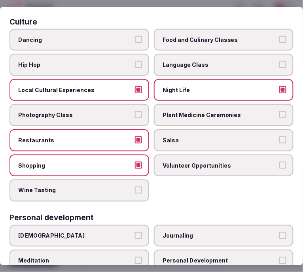
click at [136, 162] on button "Shopping" at bounding box center [138, 165] width 7 height 7
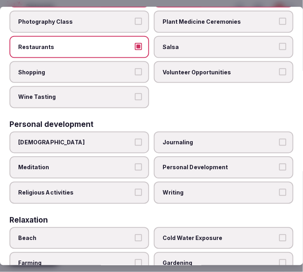
scroll to position [176, 0]
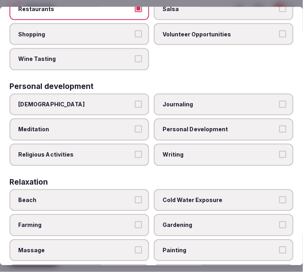
click at [165, 129] on label "Personal Development" at bounding box center [224, 130] width 140 height 22
click at [279, 129] on button "Personal Development" at bounding box center [282, 129] width 7 height 7
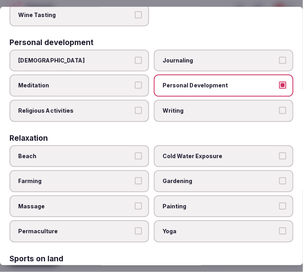
scroll to position [351, 0]
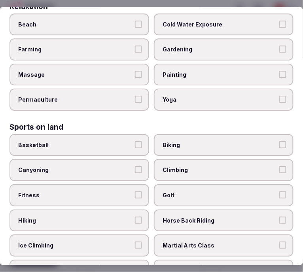
click at [130, 184] on label "Fitness" at bounding box center [79, 195] width 140 height 22
click at [135, 191] on button "Fitness" at bounding box center [138, 194] width 7 height 7
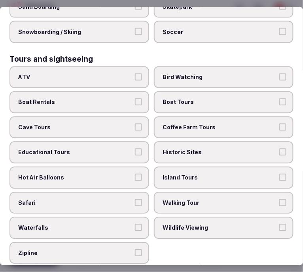
scroll to position [659, 0]
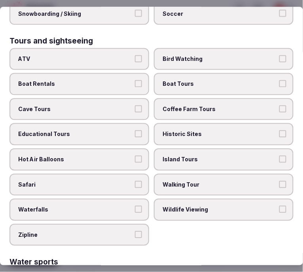
click at [171, 174] on label "Walking Tour" at bounding box center [224, 185] width 140 height 22
click at [279, 181] on button "Walking Tour" at bounding box center [282, 184] width 7 height 7
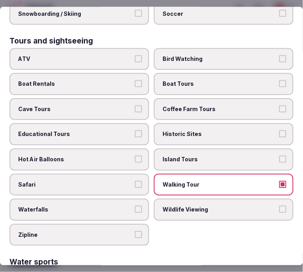
click at [186, 130] on span "Historic Sites" at bounding box center [220, 134] width 114 height 8
click at [279, 130] on button "Historic Sites" at bounding box center [282, 133] width 7 height 7
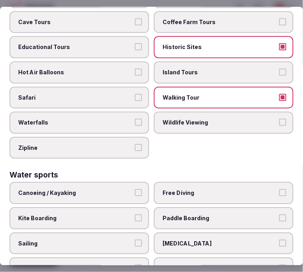
scroll to position [791, 0]
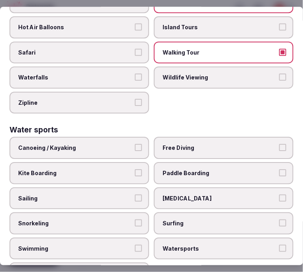
click at [124, 238] on label "Swimming" at bounding box center [79, 249] width 140 height 22
click at [135, 245] on button "Swimming" at bounding box center [138, 248] width 7 height 7
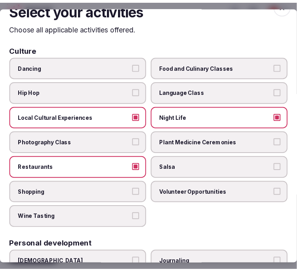
scroll to position [0, 0]
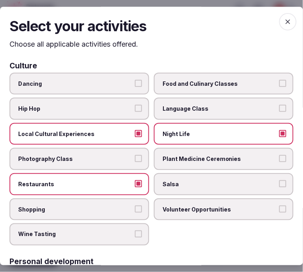
click at [282, 17] on span "button" at bounding box center [287, 21] width 17 height 17
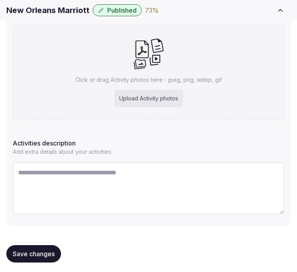
scroll to position [183, 0]
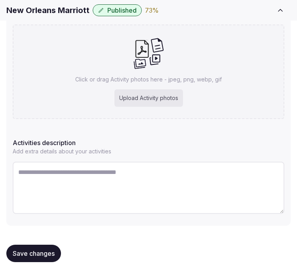
click at [94, 184] on textarea at bounding box center [148, 188] width 271 height 52
paste textarea "**********"
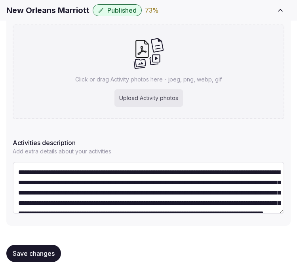
scroll to position [25, 0]
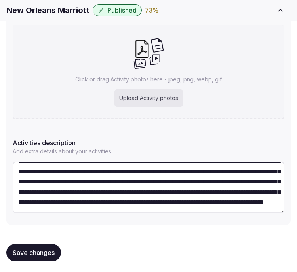
type textarea "**********"
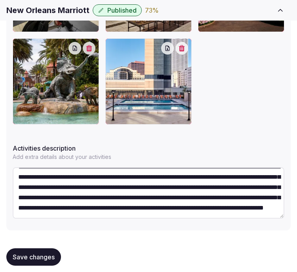
scroll to position [30, 0]
click at [36, 254] on span "Save changes" at bounding box center [34, 257] width 42 height 8
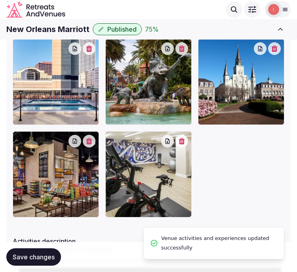
click at [49, 32] on h1 "New Orleans Marriott" at bounding box center [47, 29] width 83 height 11
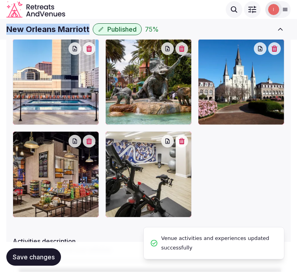
click at [49, 32] on h1 "New Orleans Marriott" at bounding box center [47, 29] width 83 height 11
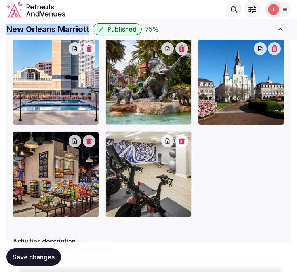
copy div "New Orleans Marriott"
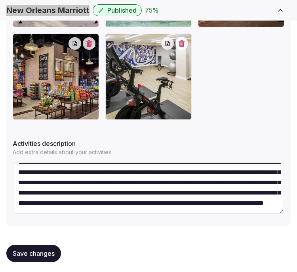
scroll to position [409, 0]
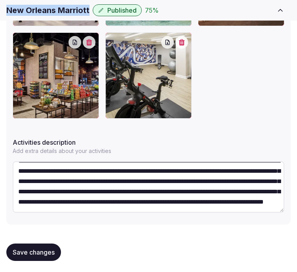
click at [36, 244] on button "Save changes" at bounding box center [33, 252] width 55 height 17
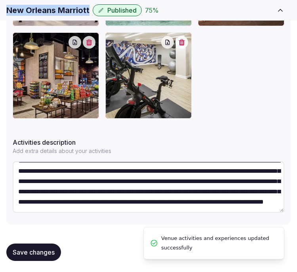
click at [34, 251] on span "Save changes" at bounding box center [34, 252] width 42 height 8
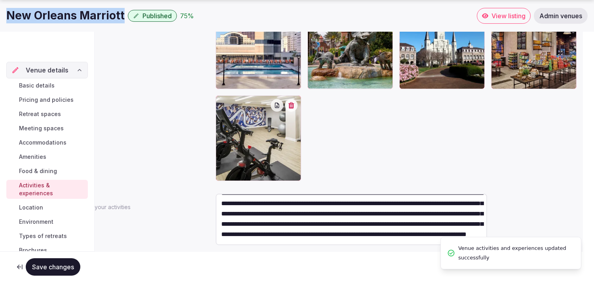
scroll to position [21, 0]
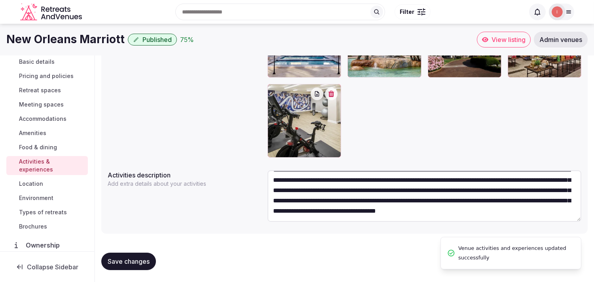
click at [28, 189] on div "Basic details Pricing and policies Retreat spaces Meeting spaces Accommodations…" at bounding box center [46, 144] width 81 height 179
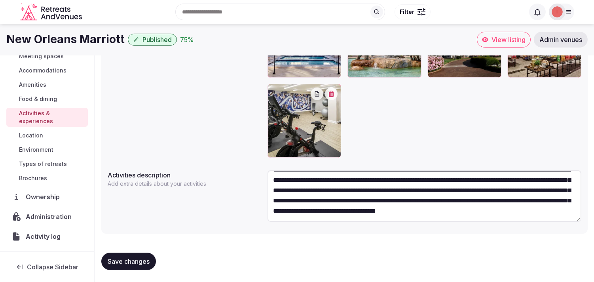
scroll to position [68, 0]
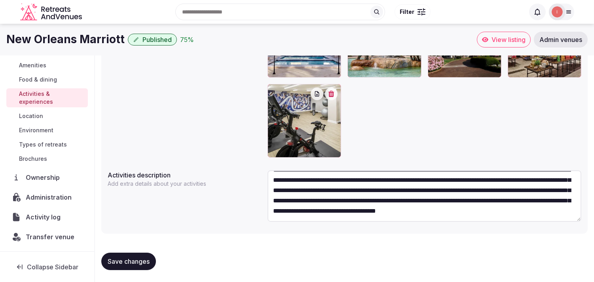
click at [33, 115] on span "Location" at bounding box center [31, 116] width 24 height 8
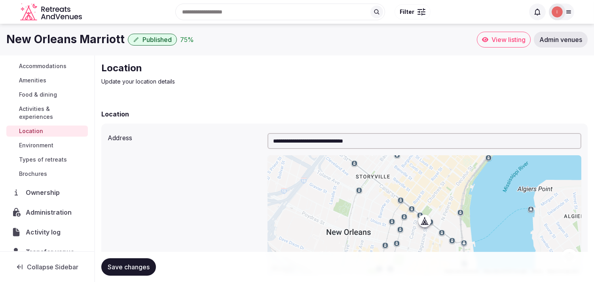
scroll to position [91, 0]
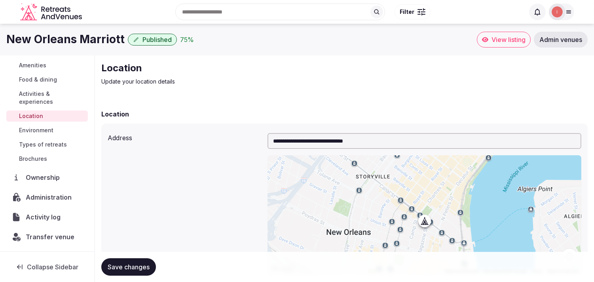
click at [111, 263] on span "Save changes" at bounding box center [129, 267] width 42 height 8
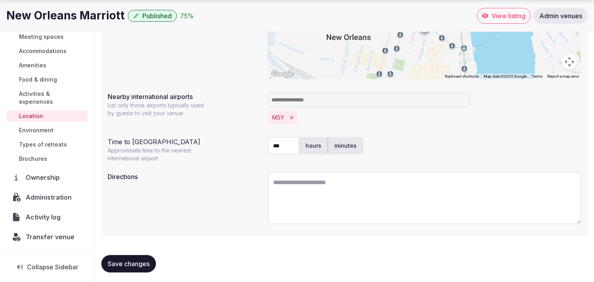
scroll to position [197, 0]
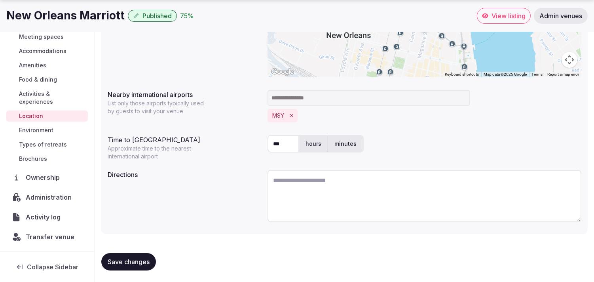
click at [27, 126] on span "Environment" at bounding box center [36, 130] width 34 height 8
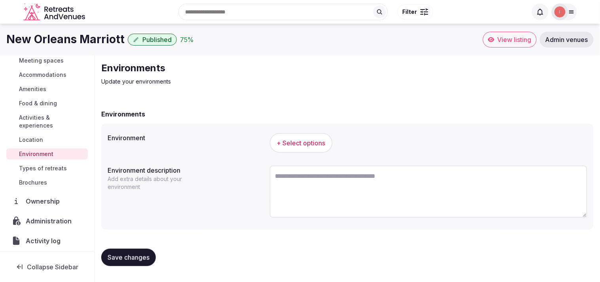
click at [289, 147] on button "+ Select options" at bounding box center [301, 143] width 63 height 20
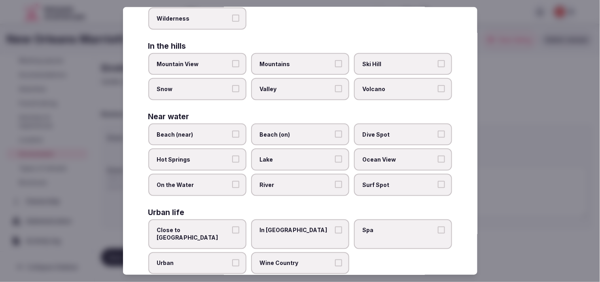
scroll to position [177, 0]
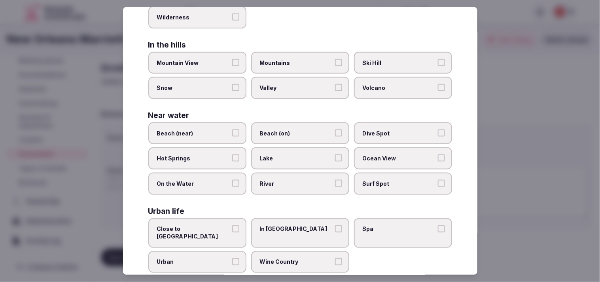
click at [302, 129] on span "Beach (on)" at bounding box center [296, 133] width 73 height 8
click at [302, 129] on button "Beach (on)" at bounding box center [338, 132] width 7 height 7
click at [302, 122] on label "Beach (on)" at bounding box center [300, 133] width 98 height 22
click at [302, 129] on button "Beach (on)" at bounding box center [338, 132] width 7 height 7
click at [302, 225] on span "Spa" at bounding box center [399, 229] width 73 height 8
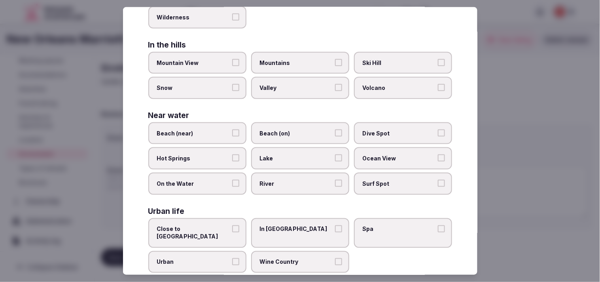
click at [302, 225] on button "Spa" at bounding box center [441, 228] width 7 height 7
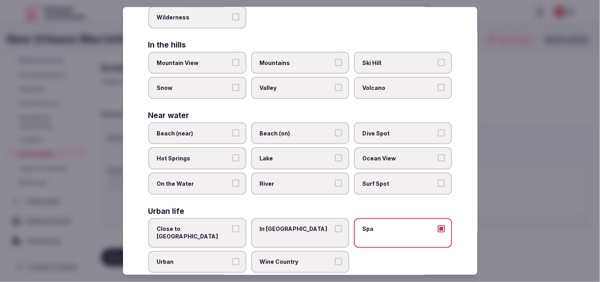
click at [302, 225] on span "Spa" at bounding box center [399, 229] width 73 height 8
click at [302, 225] on button "Spa" at bounding box center [441, 228] width 7 height 7
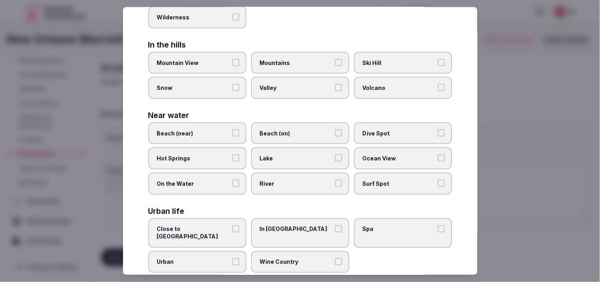
click at [298, 217] on label "In City Center" at bounding box center [300, 232] width 98 height 30
click at [302, 225] on button "In City Center" at bounding box center [338, 228] width 7 height 7
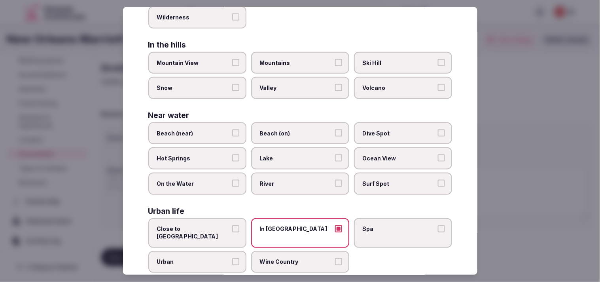
click at [298, 225] on span "In City Center" at bounding box center [296, 229] width 73 height 8
click at [302, 225] on button "In City Center" at bounding box center [338, 228] width 7 height 7
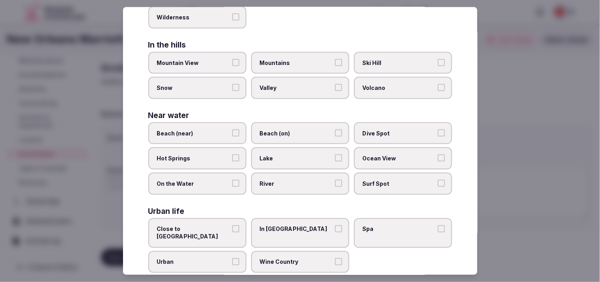
click at [302, 217] on label "In City Center" at bounding box center [300, 232] width 98 height 30
click at [302, 225] on button "In City Center" at bounding box center [338, 228] width 7 height 7
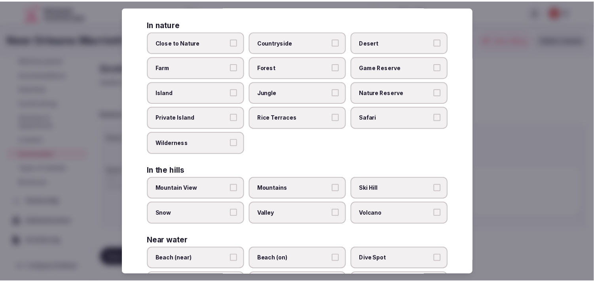
scroll to position [0, 0]
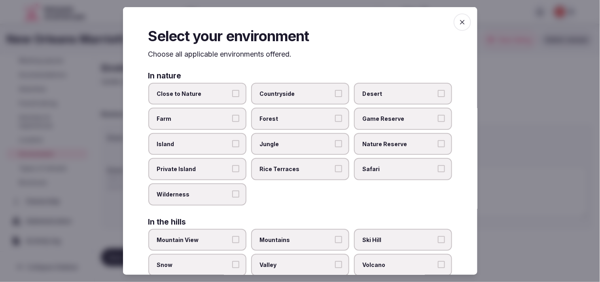
click at [302, 25] on icon "button" at bounding box center [462, 22] width 8 height 8
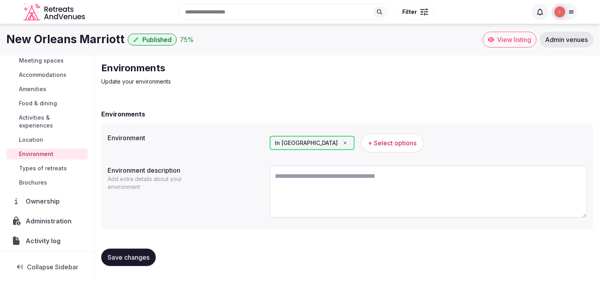
click at [130, 246] on div "Save changes" at bounding box center [347, 257] width 492 height 30
click at [133, 259] on span "Save changes" at bounding box center [129, 257] width 42 height 8
click at [55, 166] on span "Types of retreats" at bounding box center [43, 168] width 48 height 8
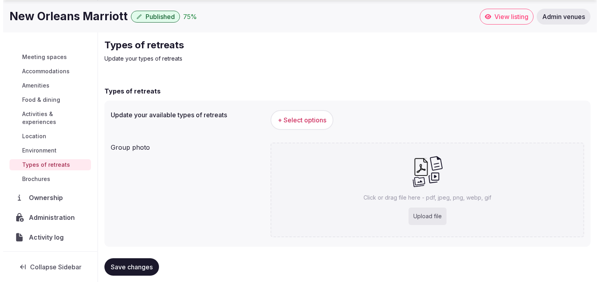
scroll to position [36, 0]
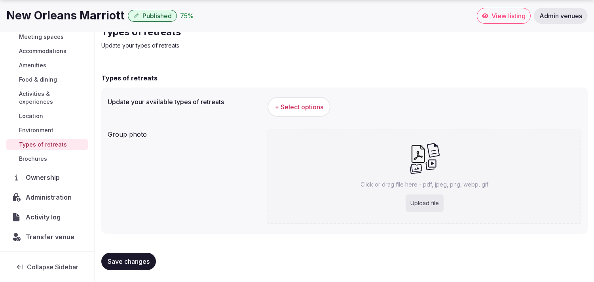
click at [302, 102] on span "+ Select options" at bounding box center [298, 106] width 49 height 9
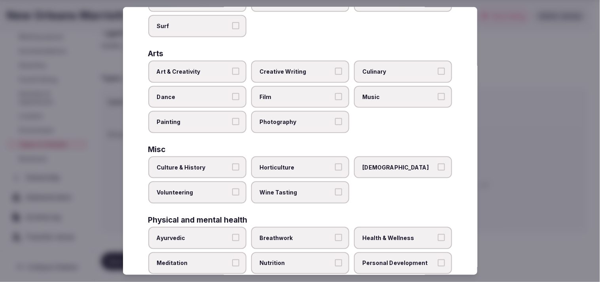
scroll to position [219, 0]
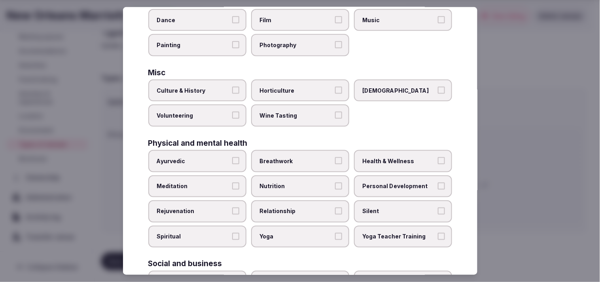
click at [302, 182] on span "Personal Development" at bounding box center [399, 186] width 73 height 8
click at [302, 182] on button "Personal Development" at bounding box center [441, 185] width 7 height 7
click at [204, 157] on span "Ayurvedic" at bounding box center [193, 161] width 73 height 8
click at [232, 157] on button "Ayurvedic" at bounding box center [235, 160] width 7 height 7
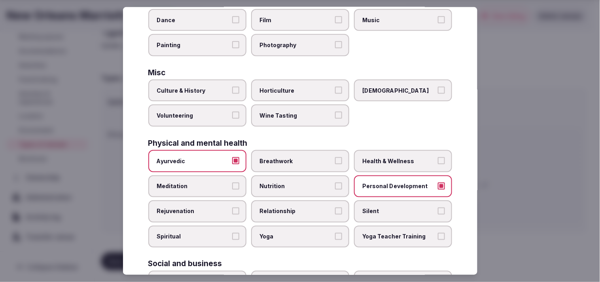
click at [215, 157] on span "Ayurvedic" at bounding box center [193, 161] width 73 height 8
click at [232, 157] on button "Ayurvedic" at bounding box center [235, 160] width 7 height 7
click at [302, 157] on span "Health & Wellness" at bounding box center [399, 161] width 73 height 8
click at [302, 157] on button "Health & Wellness" at bounding box center [441, 160] width 7 height 7
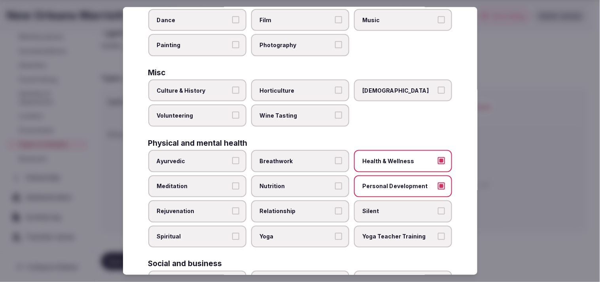
click at [302, 182] on span "Nutrition" at bounding box center [296, 186] width 73 height 8
click at [302, 182] on button "Nutrition" at bounding box center [338, 185] width 7 height 7
click at [302, 182] on span "Nutrition" at bounding box center [296, 186] width 73 height 8
click at [302, 182] on button "Nutrition" at bounding box center [338, 185] width 7 height 7
click at [302, 200] on label "Relationship" at bounding box center [300, 211] width 98 height 22
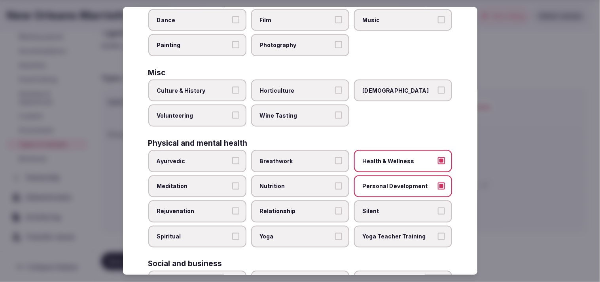
click at [302, 207] on button "Relationship" at bounding box center [338, 210] width 7 height 7
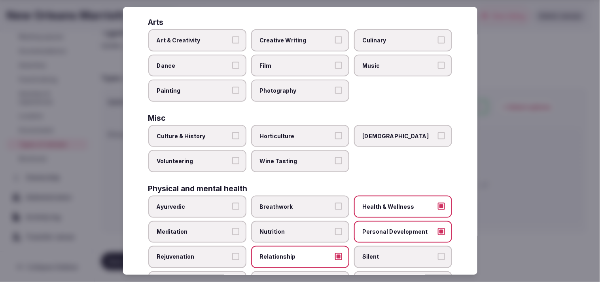
scroll to position [132, 0]
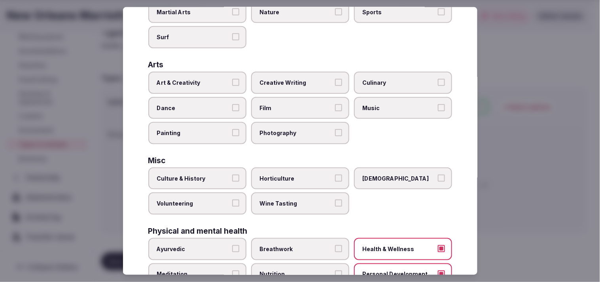
drag, startPoint x: 223, startPoint y: 167, endPoint x: 223, endPoint y: 111, distance: 56.5
click at [222, 167] on label "Culture & History" at bounding box center [197, 178] width 98 height 22
click at [232, 174] on button "Culture & History" at bounding box center [235, 177] width 7 height 7
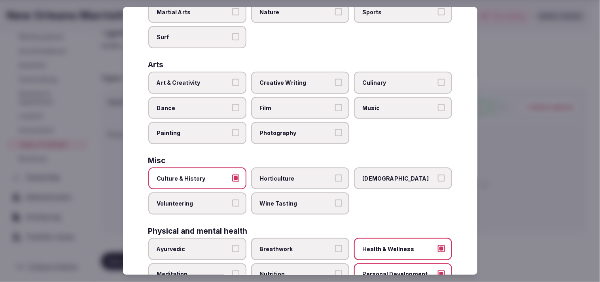
click at [217, 74] on label "Art & Creativity" at bounding box center [197, 83] width 98 height 22
click at [232, 79] on button "Art & Creativity" at bounding box center [235, 82] width 7 height 7
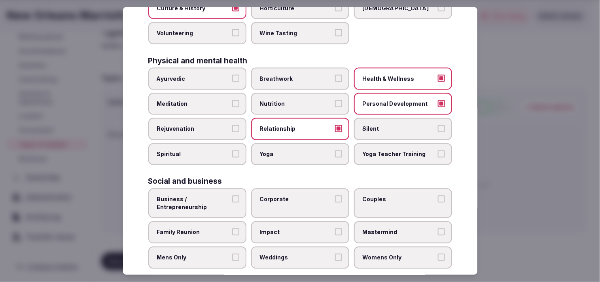
scroll to position [302, 0]
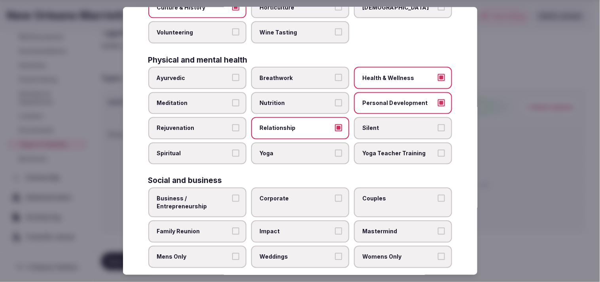
click at [236, 190] on label "Business / Entrepreneurship" at bounding box center [197, 202] width 98 height 30
click at [234, 187] on label "Business / Entrepreneurship" at bounding box center [197, 202] width 98 height 30
click at [234, 195] on button "Business / Entrepreneurship" at bounding box center [235, 198] width 7 height 7
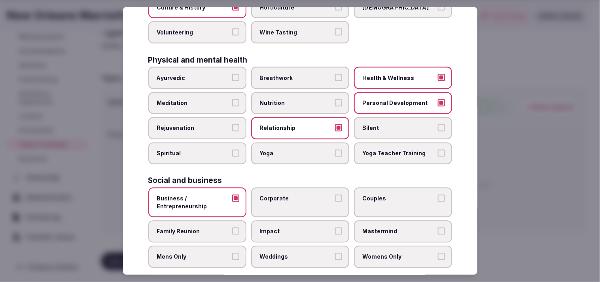
click at [302, 195] on button "Corporate" at bounding box center [338, 198] width 7 height 7
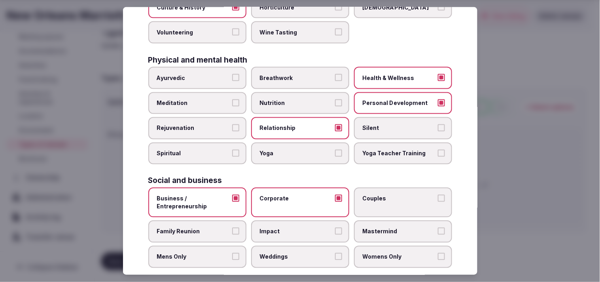
drag, startPoint x: 444, startPoint y: 187, endPoint x: 374, endPoint y: 203, distance: 71.8
click at [302, 187] on label "Couples" at bounding box center [403, 202] width 98 height 30
click at [302, 195] on button "Couples" at bounding box center [441, 198] width 7 height 7
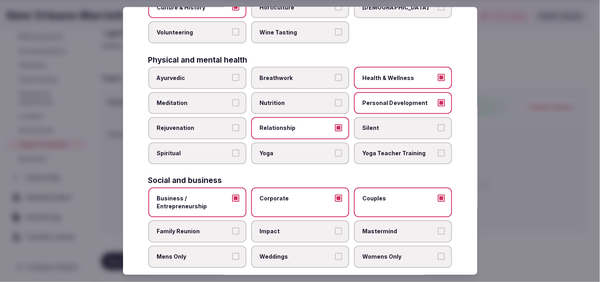
click at [302, 253] on button "Weddings" at bounding box center [338, 256] width 7 height 7
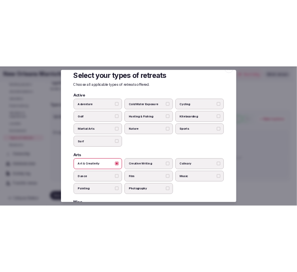
scroll to position [0, 0]
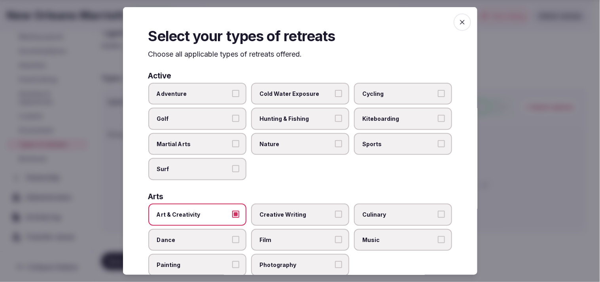
click at [302, 16] on span "button" at bounding box center [462, 21] width 17 height 17
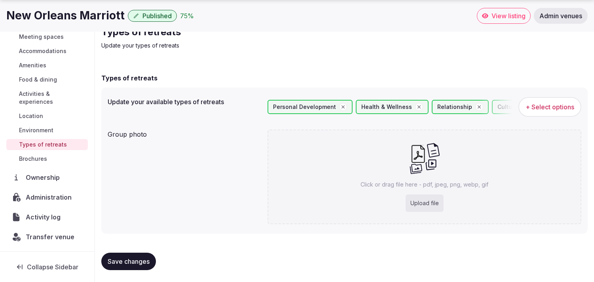
click at [132, 263] on span "Save changes" at bounding box center [129, 261] width 42 height 8
click at [135, 263] on span "Save changes" at bounding box center [129, 261] width 42 height 8
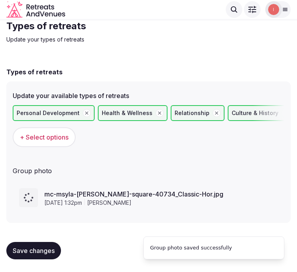
scroll to position [24, 0]
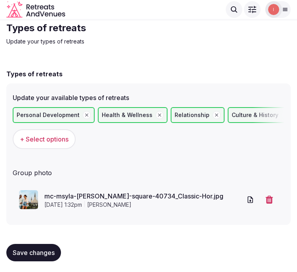
click at [25, 259] on button "Save changes" at bounding box center [33, 252] width 55 height 17
drag, startPoint x: 26, startPoint y: 258, endPoint x: 32, endPoint y: 249, distance: 11.1
click at [26, 257] on button "Save changes" at bounding box center [33, 252] width 55 height 17
click at [32, 249] on span "Save changes" at bounding box center [34, 253] width 42 height 8
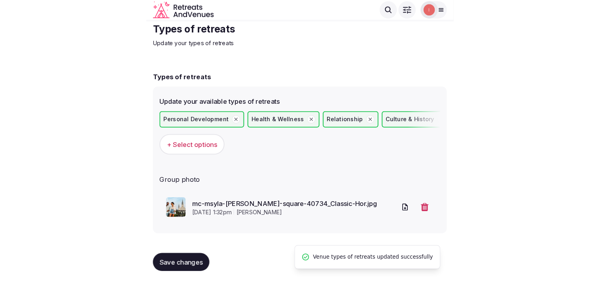
scroll to position [0, 0]
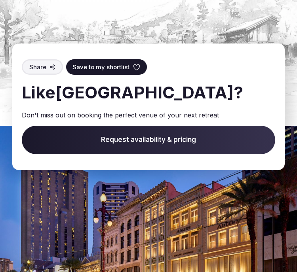
scroll to position [2328, 0]
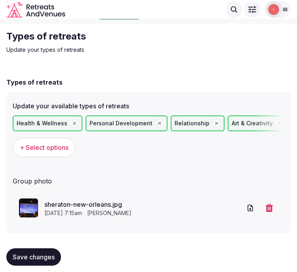
scroll to position [24, 0]
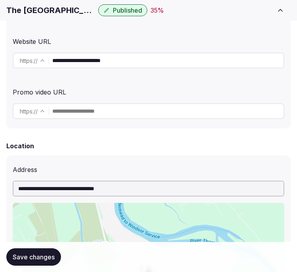
scroll to position [219, 0]
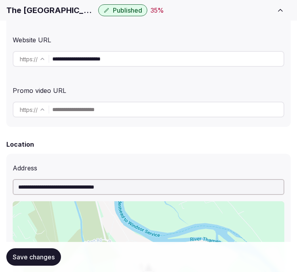
click at [93, 54] on input "**********" at bounding box center [167, 59] width 231 height 16
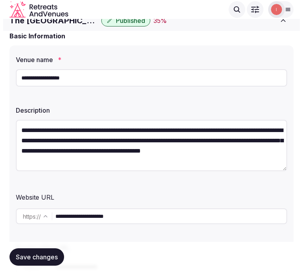
scroll to position [0, 0]
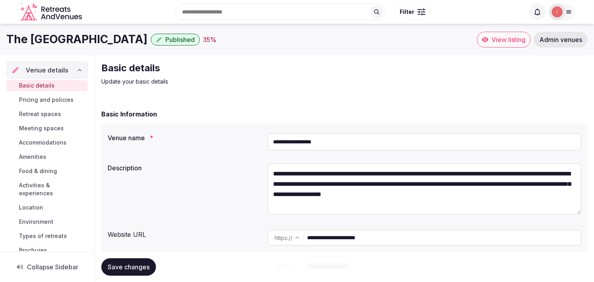
click at [43, 128] on span "Meeting spaces" at bounding box center [41, 128] width 45 height 8
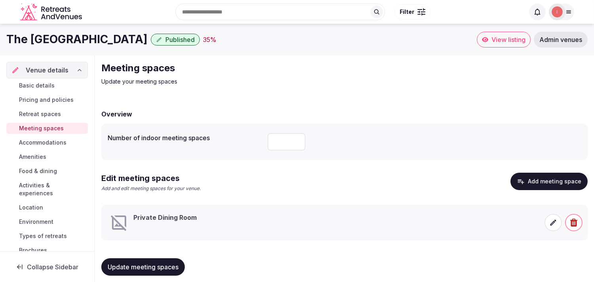
click at [181, 216] on h3 "Private Dining Room" at bounding box center [164, 217] width 63 height 9
click at [302, 221] on icon at bounding box center [553, 222] width 8 height 8
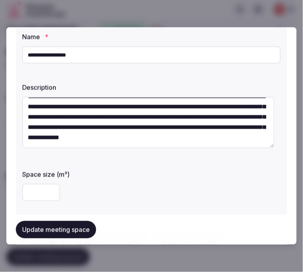
scroll to position [88, 0]
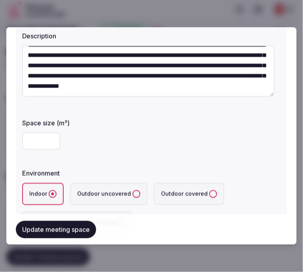
click at [29, 133] on input "number" at bounding box center [41, 140] width 38 height 17
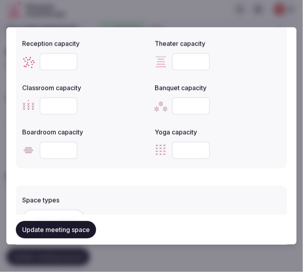
scroll to position [351, 0]
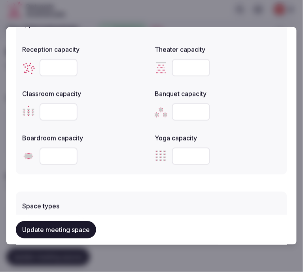
type input "**"
click at [56, 153] on input "number" at bounding box center [59, 155] width 38 height 17
click at [60, 151] on input "number" at bounding box center [59, 155] width 38 height 17
type input "**"
click at [176, 110] on input "number" at bounding box center [191, 111] width 38 height 17
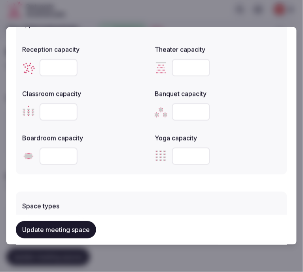
click at [176, 110] on input "number" at bounding box center [191, 111] width 38 height 17
type input "**"
click at [177, 177] on form "**********" at bounding box center [151, 65] width 271 height 759
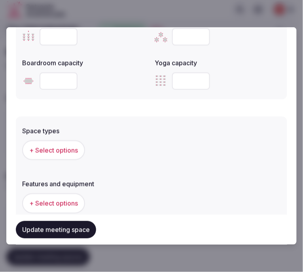
scroll to position [483, 0]
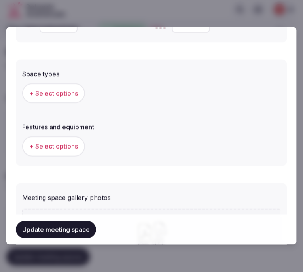
click at [74, 93] on span "+ Select options" at bounding box center [53, 93] width 49 height 9
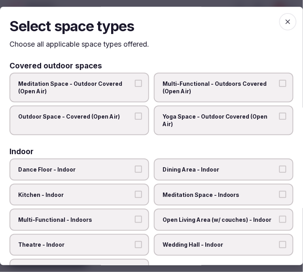
click at [240, 91] on span "Multi-Functional - Outdoors Covered (Open Air)" at bounding box center [220, 87] width 114 height 15
click at [279, 87] on button "Multi-Functional - Outdoors Covered (Open Air)" at bounding box center [282, 83] width 7 height 7
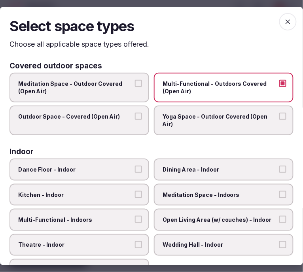
click at [106, 117] on span "Outdoor Space - Covered (Open Air)" at bounding box center [75, 117] width 114 height 8
click at [135, 117] on button "Outdoor Space - Covered (Open Air)" at bounding box center [138, 116] width 7 height 7
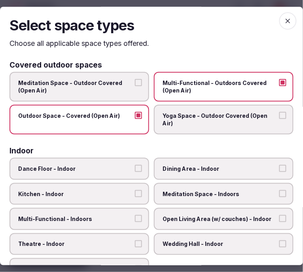
scroll to position [0, 0]
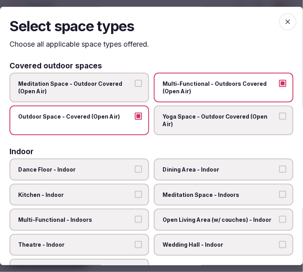
click at [129, 118] on span "Outdoor Space - Covered (Open Air)" at bounding box center [75, 117] width 114 height 8
click at [135, 118] on button "Outdoor Space - Covered (Open Air)" at bounding box center [138, 116] width 7 height 7
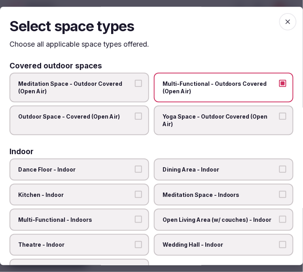
click at [218, 89] on span "Multi-Functional - Outdoors Covered (Open Air)" at bounding box center [220, 87] width 114 height 15
click at [279, 87] on button "Multi-Functional - Outdoors Covered (Open Air)" at bounding box center [282, 83] width 7 height 7
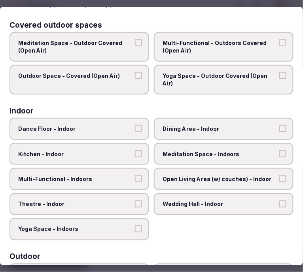
scroll to position [88, 0]
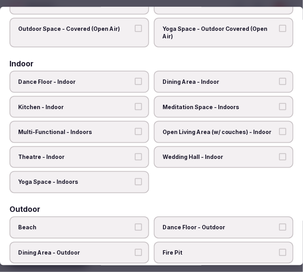
click at [195, 86] on label "Dining Area - Indoor" at bounding box center [224, 82] width 140 height 22
click at [279, 85] on button "Dining Area - Indoor" at bounding box center [282, 81] width 7 height 7
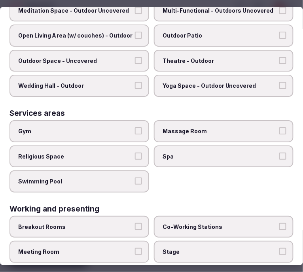
scroll to position [398, 0]
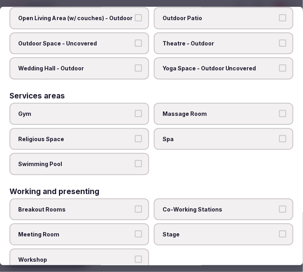
click at [112, 224] on label "Meeting Room" at bounding box center [79, 235] width 140 height 22
click at [135, 231] on button "Meeting Room" at bounding box center [138, 234] width 7 height 7
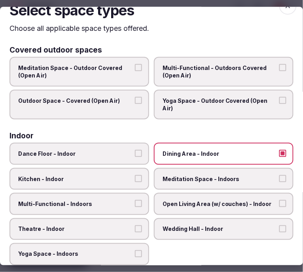
scroll to position [0, 0]
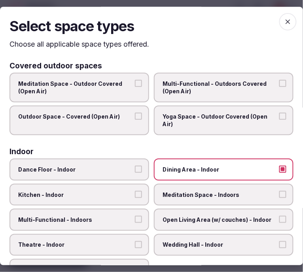
click at [280, 25] on span "button" at bounding box center [287, 21] width 17 height 17
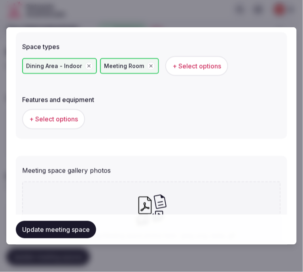
scroll to position [571, 0]
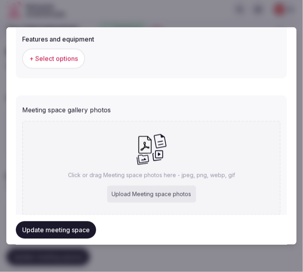
click at [74, 54] on span "+ Select options" at bounding box center [53, 58] width 49 height 9
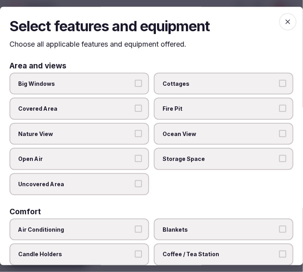
click at [120, 89] on label "Big Windows" at bounding box center [79, 84] width 140 height 22
click at [135, 87] on button "Big Windows" at bounding box center [138, 83] width 7 height 7
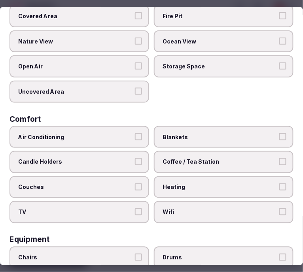
scroll to position [132, 0]
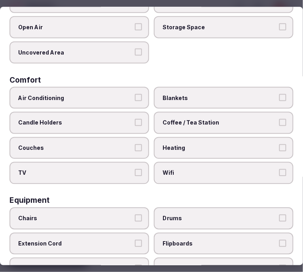
click at [116, 94] on span "Air Conditioning" at bounding box center [75, 98] width 114 height 8
click at [135, 94] on button "Air Conditioning" at bounding box center [138, 97] width 7 height 7
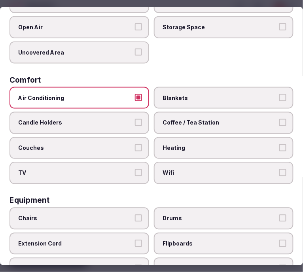
click at [167, 170] on span "Wifi" at bounding box center [220, 174] width 114 height 8
click at [279, 170] on button "Wifi" at bounding box center [282, 173] width 7 height 7
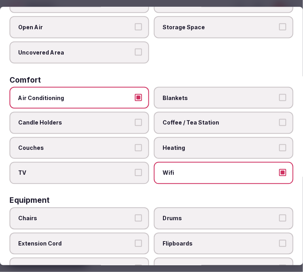
click at [197, 113] on label "Coffee / Tea Station" at bounding box center [224, 123] width 140 height 22
click at [279, 119] on button "Coffee / Tea Station" at bounding box center [282, 122] width 7 height 7
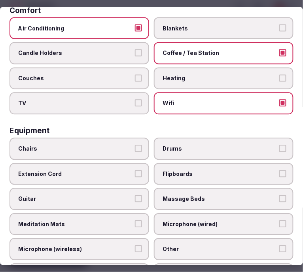
scroll to position [263, 0]
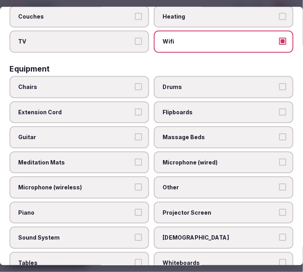
click at [113, 83] on span "Chairs" at bounding box center [75, 87] width 114 height 8
click at [135, 83] on button "Chairs" at bounding box center [138, 86] width 7 height 7
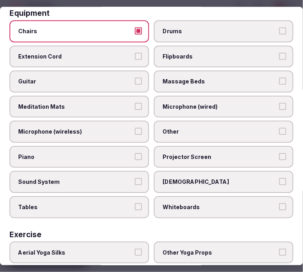
scroll to position [351, 0]
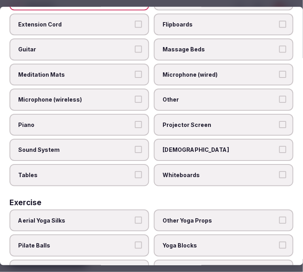
click at [100, 164] on label "Tables" at bounding box center [79, 175] width 140 height 22
click at [135, 171] on button "Tables" at bounding box center [138, 174] width 7 height 7
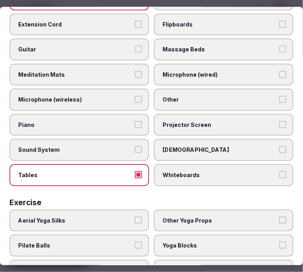
click at [189, 96] on span "Other" at bounding box center [220, 100] width 114 height 8
click at [279, 96] on button "Other" at bounding box center [282, 99] width 7 height 7
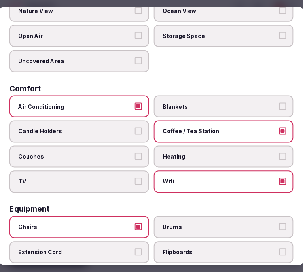
scroll to position [0, 0]
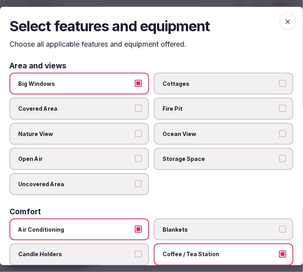
click at [284, 24] on icon "button" at bounding box center [288, 22] width 8 height 8
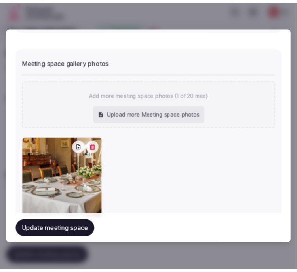
scroll to position [643, 0]
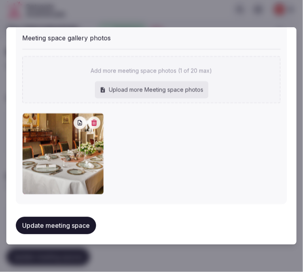
click at [79, 219] on button "Update meeting space" at bounding box center [56, 225] width 80 height 17
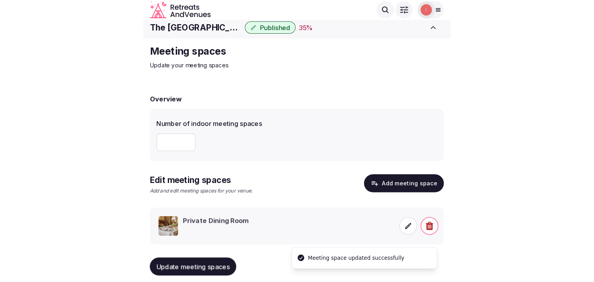
scroll to position [0, 0]
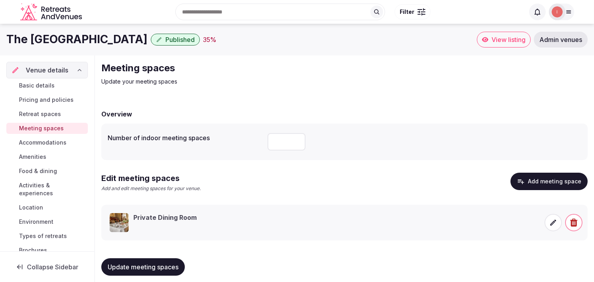
click at [53, 140] on span "Accommodations" at bounding box center [42, 142] width 47 height 8
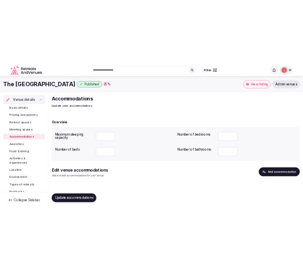
scroll to position [2, 0]
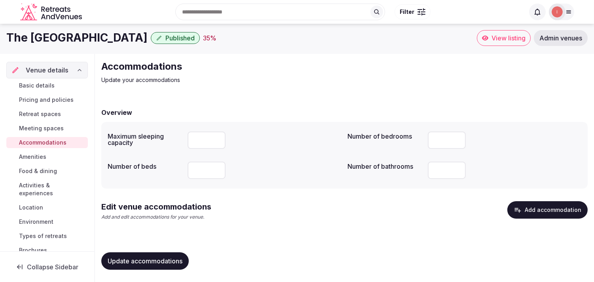
click at [302, 214] on button "Add accommodation" at bounding box center [547, 209] width 80 height 17
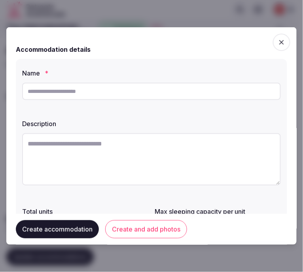
click at [140, 161] on textarea at bounding box center [151, 159] width 259 height 52
paste textarea "**********"
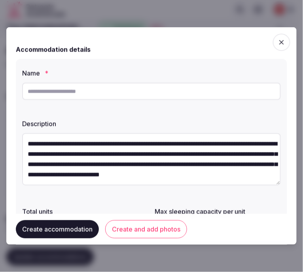
scroll to position [45, 0]
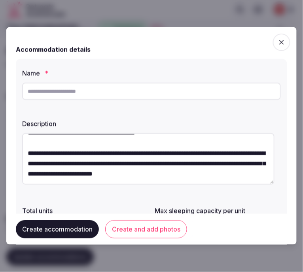
type textarea "**********"
click at [179, 84] on input "text" at bounding box center [151, 91] width 259 height 17
paste input "******"
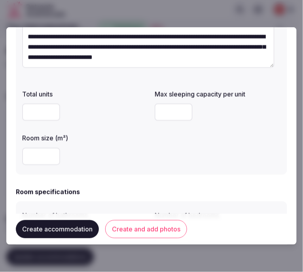
scroll to position [132, 0]
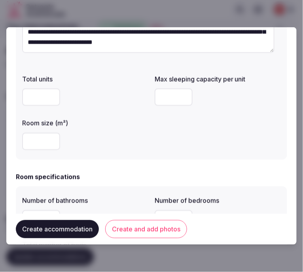
type input "******"
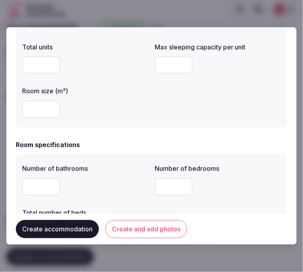
scroll to position [176, 0]
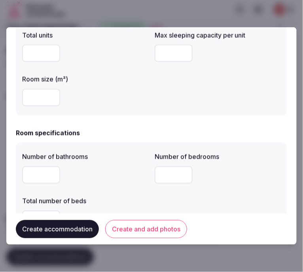
click at [170, 51] on input "number" at bounding box center [174, 53] width 38 height 17
click at [169, 51] on input "number" at bounding box center [174, 53] width 38 height 17
type input "*"
click at [36, 101] on input "number" at bounding box center [41, 97] width 38 height 17
drag, startPoint x: 202, startPoint y: 123, endPoint x: 184, endPoint y: 130, distance: 19.9
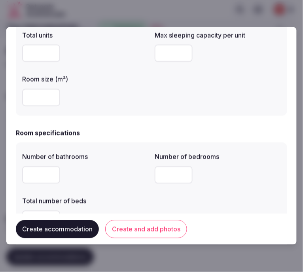
click at [33, 173] on input "number" at bounding box center [41, 174] width 38 height 17
drag, startPoint x: 24, startPoint y: 174, endPoint x: 15, endPoint y: 176, distance: 9.2
click at [15, 176] on div "**********" at bounding box center [151, 135] width 290 height 217
type input "*"
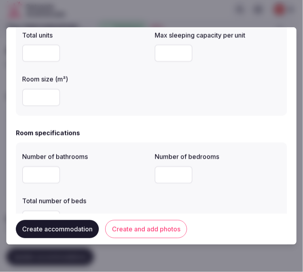
click at [156, 173] on input "number" at bounding box center [174, 174] width 38 height 17
type input "*"
click at [103, 186] on div "*" at bounding box center [85, 175] width 126 height 24
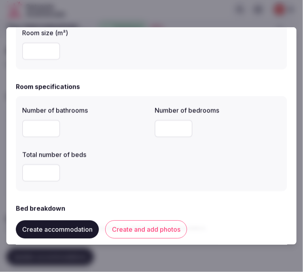
scroll to position [263, 0]
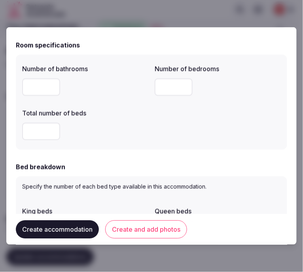
click at [33, 137] on input "number" at bounding box center [41, 131] width 38 height 17
type input "*"
click at [150, 155] on form "**********" at bounding box center [151, 236] width 271 height 926
click at [107, 171] on div "Bed breakdown" at bounding box center [151, 167] width 271 height 9
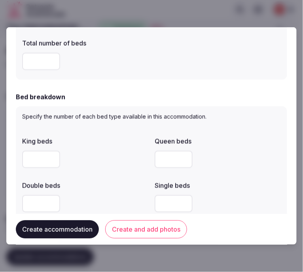
scroll to position [395, 0]
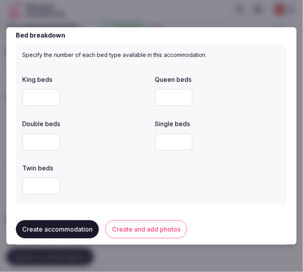
click at [38, 101] on input "number" at bounding box center [41, 97] width 38 height 17
type input "*"
click at [120, 145] on div at bounding box center [85, 141] width 126 height 17
drag, startPoint x: 34, startPoint y: 98, endPoint x: 7, endPoint y: 101, distance: 27.5
click at [7, 101] on div "**********" at bounding box center [151, 135] width 290 height 217
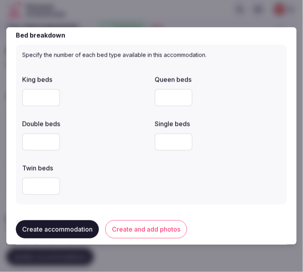
click at [33, 145] on input "number" at bounding box center [41, 141] width 38 height 17
type input "*"
drag, startPoint x: 130, startPoint y: 167, endPoint x: 124, endPoint y: 164, distance: 7.3
click at [124, 164] on div "Twin beds" at bounding box center [85, 165] width 126 height 11
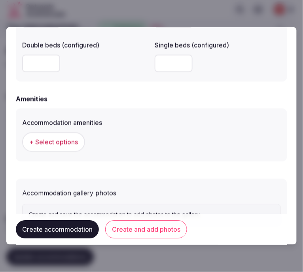
scroll to position [747, 0]
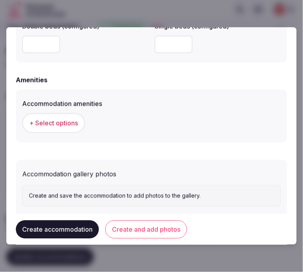
click at [64, 125] on span "+ Select options" at bounding box center [53, 123] width 49 height 9
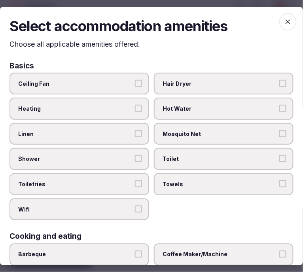
scroll to position [44, 0]
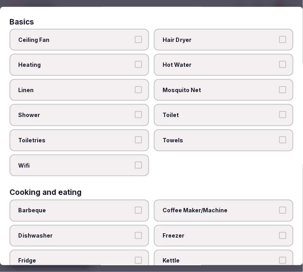
click at [108, 89] on span "Linen" at bounding box center [75, 90] width 114 height 8
click at [135, 89] on button "Linen" at bounding box center [138, 89] width 7 height 7
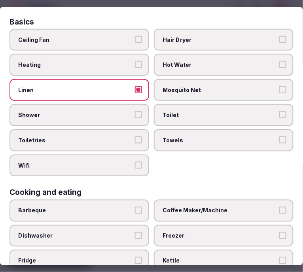
click at [116, 116] on span "Shower" at bounding box center [75, 116] width 114 height 8
click at [135, 116] on button "Shower" at bounding box center [138, 115] width 7 height 7
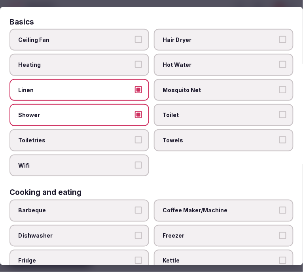
click at [115, 141] on label "Toiletries" at bounding box center [79, 140] width 140 height 22
click at [135, 141] on button "Toiletries" at bounding box center [138, 139] width 7 height 7
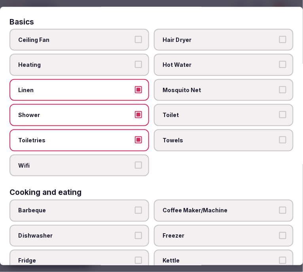
click at [111, 162] on span "Wifi" at bounding box center [75, 166] width 114 height 8
click at [135, 162] on button "Wifi" at bounding box center [138, 165] width 7 height 7
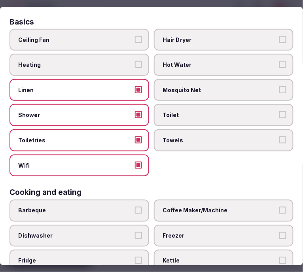
click at [164, 140] on span "Towels" at bounding box center [220, 140] width 114 height 8
click at [279, 140] on button "Towels" at bounding box center [282, 139] width 7 height 7
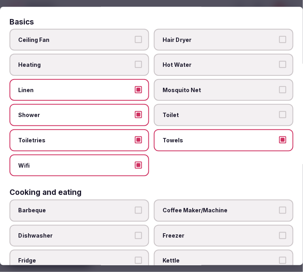
click at [172, 113] on span "Toilet" at bounding box center [220, 116] width 114 height 8
click at [279, 113] on button "Toilet" at bounding box center [282, 115] width 7 height 7
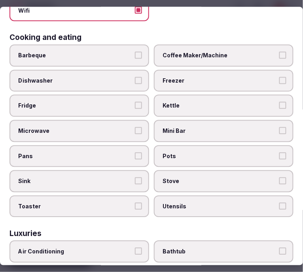
scroll to position [219, 0]
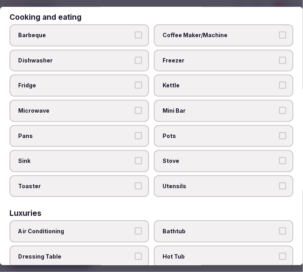
click at [219, 32] on span "Coffee Maker/Machine" at bounding box center [220, 35] width 114 height 8
click at [279, 32] on button "Coffee Maker/Machine" at bounding box center [282, 34] width 7 height 7
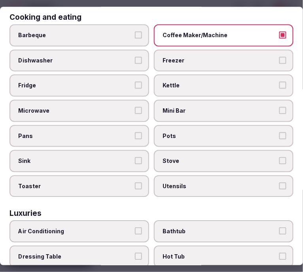
click at [210, 107] on span "Mini Bar" at bounding box center [220, 111] width 114 height 8
click at [279, 107] on button "Mini Bar" at bounding box center [282, 110] width 7 height 7
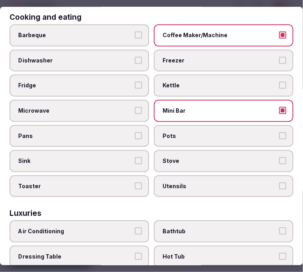
click at [114, 75] on label "Fridge" at bounding box center [79, 86] width 140 height 22
click at [135, 82] on button "Fridge" at bounding box center [138, 85] width 7 height 7
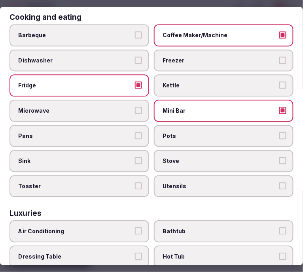
click at [115, 112] on label "Microwave" at bounding box center [79, 111] width 140 height 22
click at [135, 112] on button "Microwave" at bounding box center [138, 110] width 7 height 7
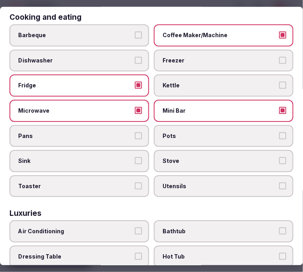
click at [116, 107] on span "Microwave" at bounding box center [75, 111] width 114 height 8
click at [135, 107] on button "Microwave" at bounding box center [138, 110] width 7 height 7
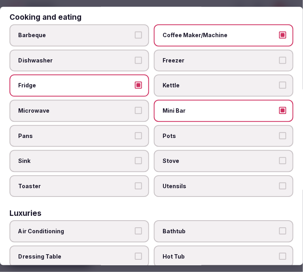
click at [124, 84] on label "Fridge" at bounding box center [79, 86] width 140 height 22
click at [135, 84] on button "Fridge" at bounding box center [138, 85] width 7 height 7
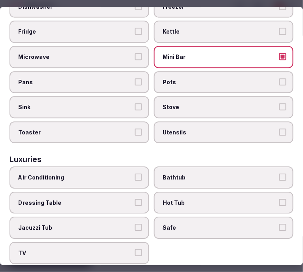
scroll to position [395, 0]
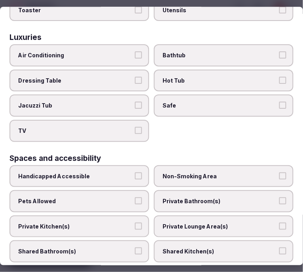
click at [66, 52] on span "Air Conditioning" at bounding box center [75, 56] width 114 height 8
click at [135, 52] on button "Air Conditioning" at bounding box center [138, 55] width 7 height 7
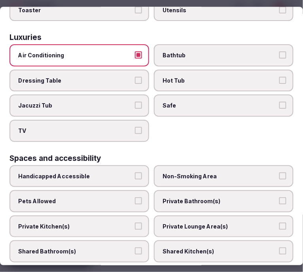
click at [84, 123] on label "TV" at bounding box center [79, 131] width 140 height 22
click at [135, 127] on button "TV" at bounding box center [138, 130] width 7 height 7
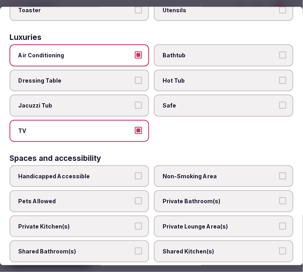
click at [194, 102] on span "Safe" at bounding box center [220, 106] width 114 height 8
click at [279, 102] on button "Safe" at bounding box center [282, 105] width 7 height 7
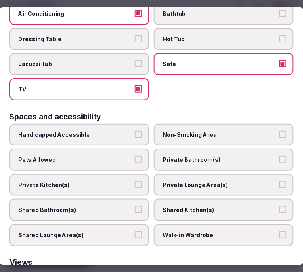
scroll to position [483, 0]
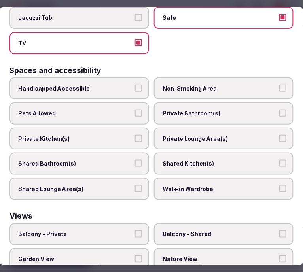
click at [225, 110] on span "Private Bathroom(s)" at bounding box center [220, 114] width 114 height 8
click at [279, 110] on button "Private Bathroom(s)" at bounding box center [282, 113] width 7 height 7
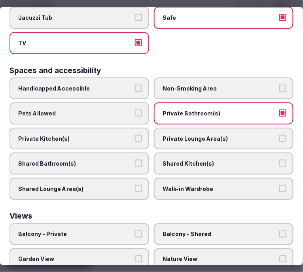
drag, startPoint x: 220, startPoint y: 125, endPoint x: 202, endPoint y: 133, distance: 19.8
click at [220, 135] on span "Private Lounge Area(s)" at bounding box center [220, 139] width 114 height 8
click at [279, 135] on button "Private Lounge Area(s)" at bounding box center [282, 138] width 7 height 7
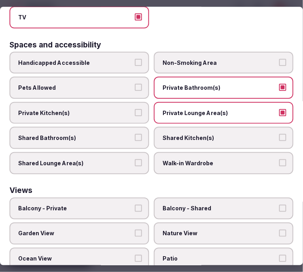
scroll to position [529, 0]
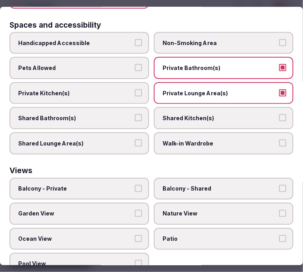
click at [80, 178] on label "Balcony - Private" at bounding box center [79, 189] width 140 height 22
click at [135, 185] on button "Balcony - Private" at bounding box center [138, 188] width 7 height 7
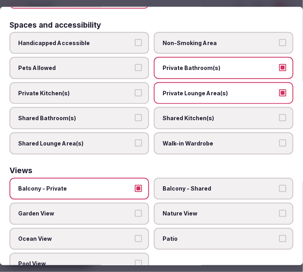
click at [188, 210] on span "Nature View" at bounding box center [220, 214] width 114 height 8
click at [279, 210] on button "Nature View" at bounding box center [282, 213] width 7 height 7
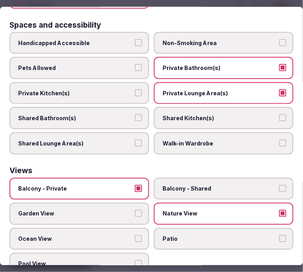
click at [168, 228] on label "Patio" at bounding box center [224, 239] width 140 height 22
click at [279, 235] on button "Patio" at bounding box center [282, 238] width 7 height 7
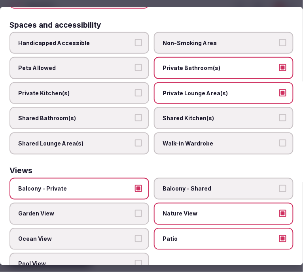
click at [109, 203] on label "Garden View" at bounding box center [79, 214] width 140 height 22
click at [135, 210] on button "Garden View" at bounding box center [138, 213] width 7 height 7
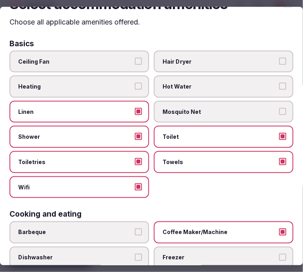
scroll to position [0, 0]
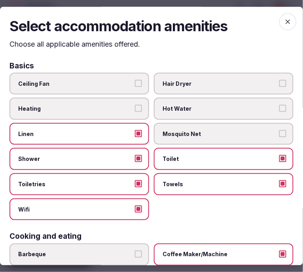
click at [285, 23] on icon "button" at bounding box center [288, 22] width 8 height 8
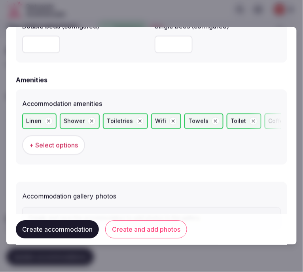
click at [137, 229] on button "Create and add photos" at bounding box center [146, 229] width 82 height 18
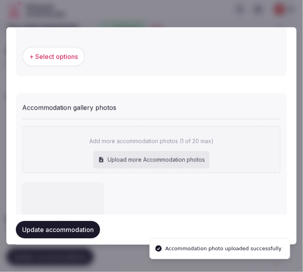
scroll to position [856, 0]
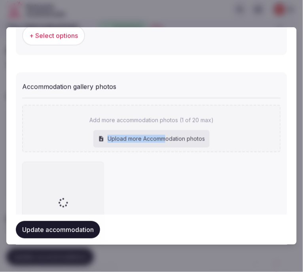
drag, startPoint x: 164, startPoint y: 137, endPoint x: 163, endPoint y: 127, distance: 9.9
click at [163, 127] on div "Add more accommodation photos (1 of 20 max) Upload more Accommodation photos" at bounding box center [151, 128] width 259 height 47
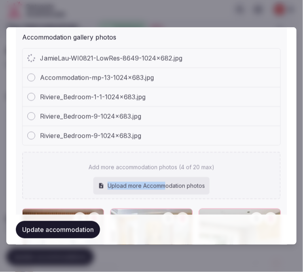
click at [216, 137] on div "Riviere_Bedroom-9-1024x683.jpg" at bounding box center [152, 135] width 258 height 19
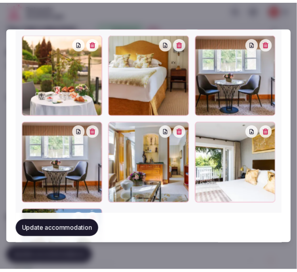
scroll to position [1464, 0]
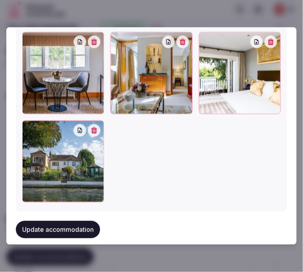
click at [44, 221] on button "Update accommodation" at bounding box center [58, 229] width 84 height 17
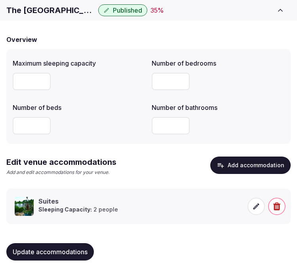
scroll to position [59, 0]
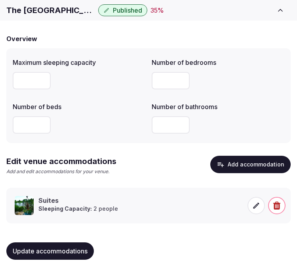
click at [77, 249] on span "Update accommodations" at bounding box center [50, 251] width 75 height 8
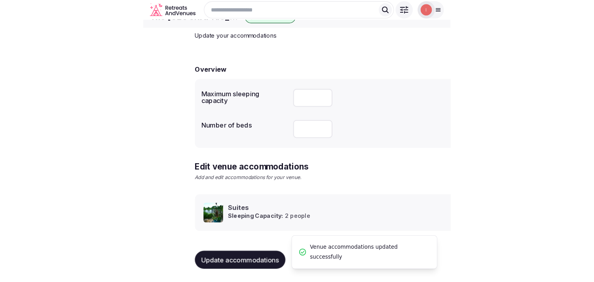
scroll to position [37, 0]
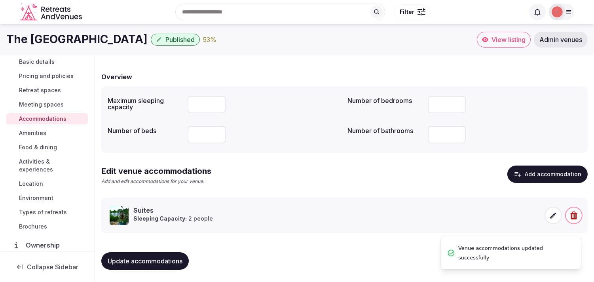
click at [20, 139] on div "Basic details Pricing and policies Retreat spaces Meeting spaces Accommodations…" at bounding box center [46, 144] width 81 height 179
click at [28, 132] on span "Amenities" at bounding box center [32, 133] width 27 height 8
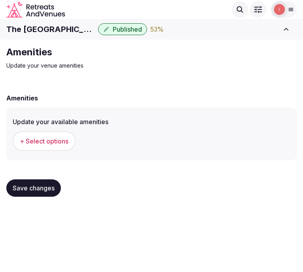
click at [30, 137] on span "+ Select options" at bounding box center [44, 141] width 49 height 9
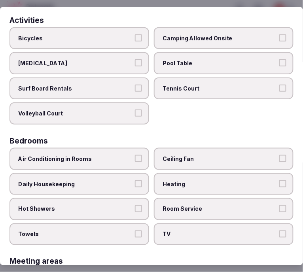
scroll to position [88, 0]
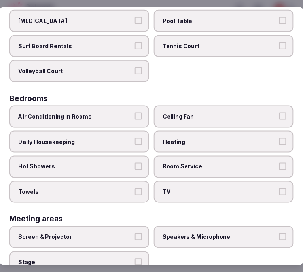
click at [115, 113] on span "Air Conditioning in Rooms" at bounding box center [75, 117] width 114 height 8
click at [135, 113] on button "Air Conditioning in Rooms" at bounding box center [138, 116] width 7 height 7
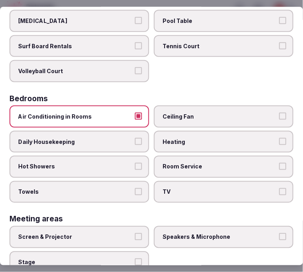
click at [135, 188] on button "Towels" at bounding box center [138, 191] width 7 height 7
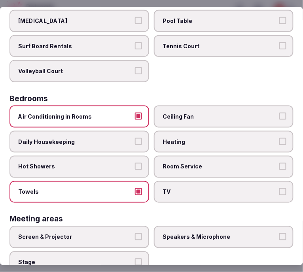
click at [163, 189] on span "TV" at bounding box center [220, 192] width 114 height 8
click at [279, 189] on button "TV" at bounding box center [282, 191] width 7 height 7
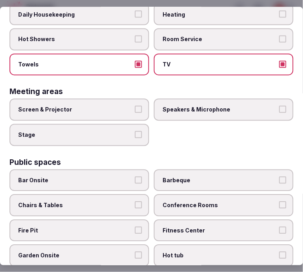
scroll to position [219, 0]
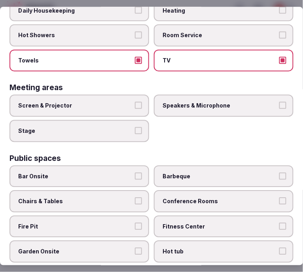
click at [163, 102] on span "Speakers & Microphone" at bounding box center [220, 106] width 114 height 8
click at [279, 102] on button "Speakers & Microphone" at bounding box center [282, 105] width 7 height 7
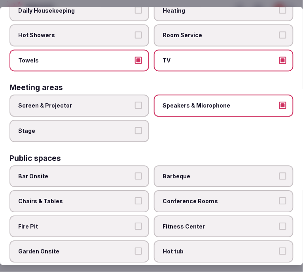
click at [128, 102] on span "Screen & Projector" at bounding box center [75, 106] width 114 height 8
click at [135, 102] on button "Screen & Projector" at bounding box center [138, 105] width 7 height 7
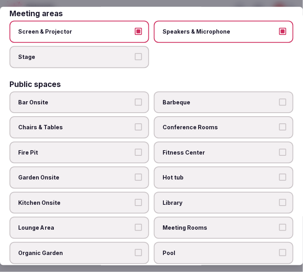
scroll to position [307, 0]
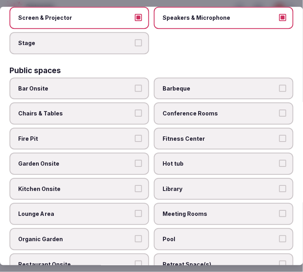
click at [125, 110] on span "Chairs & Tables" at bounding box center [75, 114] width 114 height 8
click at [135, 110] on button "Chairs & Tables" at bounding box center [138, 113] width 7 height 7
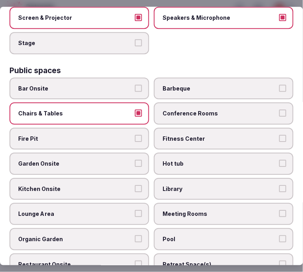
click at [188, 110] on label "Conference Rooms" at bounding box center [224, 113] width 140 height 22
click at [279, 110] on button "Conference Rooms" at bounding box center [282, 113] width 7 height 7
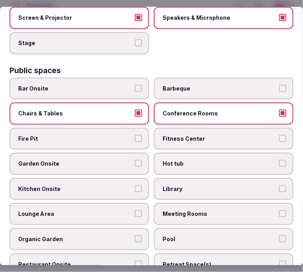
click at [179, 135] on span "Fitness Center" at bounding box center [220, 139] width 114 height 8
click at [279, 135] on button "Fitness Center" at bounding box center [282, 138] width 7 height 7
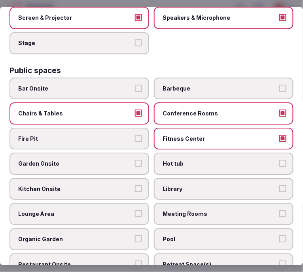
click at [180, 135] on span "Fitness Center" at bounding box center [220, 139] width 114 height 8
click at [279, 135] on button "Fitness Center" at bounding box center [282, 138] width 7 height 7
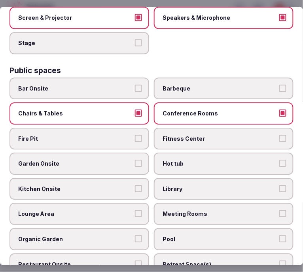
scroll to position [351, 0]
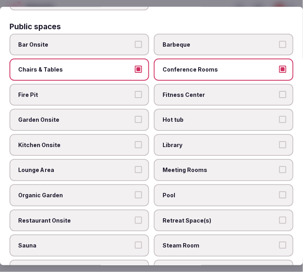
click at [104, 116] on span "Garden Onsite" at bounding box center [75, 120] width 114 height 8
click at [135, 116] on button "Garden Onsite" at bounding box center [138, 119] width 7 height 7
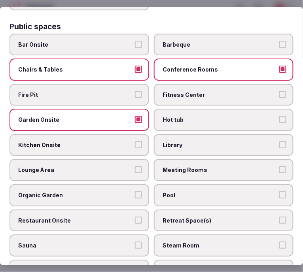
click at [193, 166] on span "Meeting Rooms" at bounding box center [220, 170] width 114 height 8
click at [279, 166] on button "Meeting Rooms" at bounding box center [282, 169] width 7 height 7
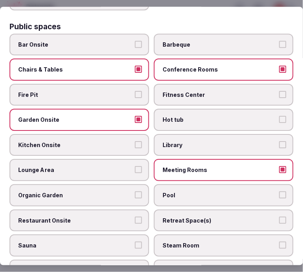
click at [193, 166] on span "Meeting Rooms" at bounding box center [220, 170] width 114 height 8
click at [279, 166] on button "Meeting Rooms" at bounding box center [282, 169] width 7 height 7
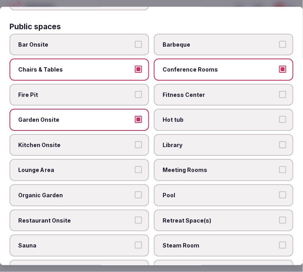
click at [193, 166] on span "Meeting Rooms" at bounding box center [220, 170] width 114 height 8
click at [279, 166] on button "Meeting Rooms" at bounding box center [282, 169] width 7 height 7
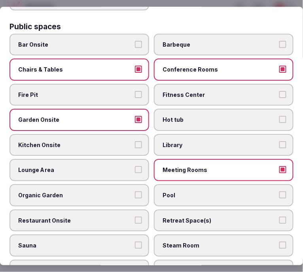
scroll to position [395, 0]
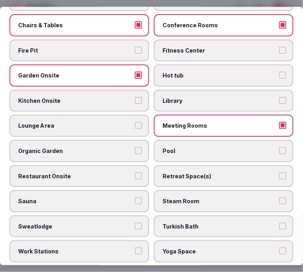
click at [121, 172] on span "Restaurant Onsite" at bounding box center [75, 176] width 114 height 8
click at [135, 172] on button "Restaurant Onsite" at bounding box center [138, 175] width 7 height 7
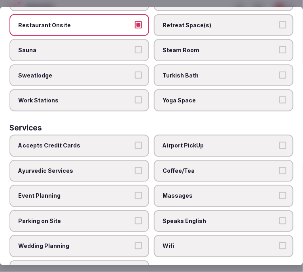
scroll to position [554, 0]
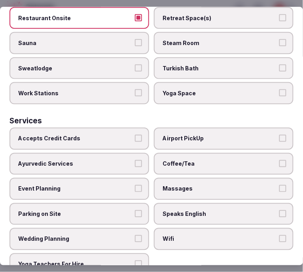
click at [117, 135] on span "Accepts Credit Cards" at bounding box center [75, 139] width 114 height 8
click at [135, 135] on button "Accepts Credit Cards" at bounding box center [138, 138] width 7 height 7
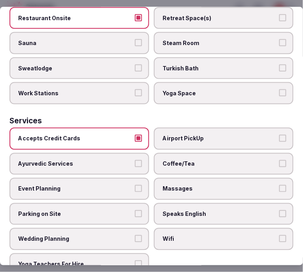
click at [256, 229] on label "Wifi" at bounding box center [224, 240] width 140 height 22
click at [279, 236] on button "Wifi" at bounding box center [282, 239] width 7 height 7
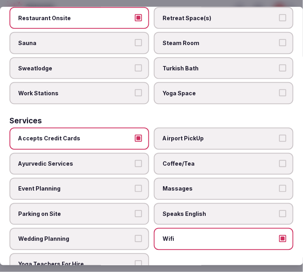
click at [258, 210] on span "Speaks English" at bounding box center [220, 214] width 114 height 8
click at [279, 210] on button "Speaks English" at bounding box center [282, 213] width 7 height 7
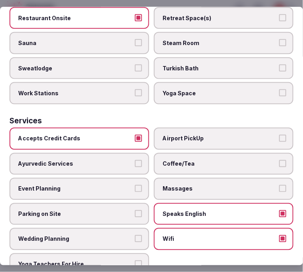
click at [246, 160] on span "Coffee/Tea" at bounding box center [220, 164] width 114 height 8
click at [279, 160] on button "Coffee/Tea" at bounding box center [282, 163] width 7 height 7
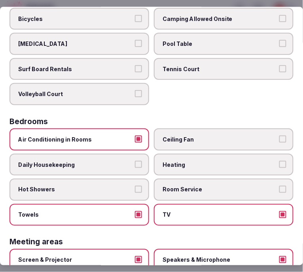
scroll to position [0, 0]
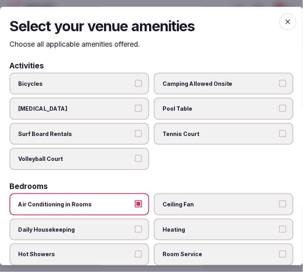
click at [285, 20] on icon "button" at bounding box center [287, 21] width 5 height 5
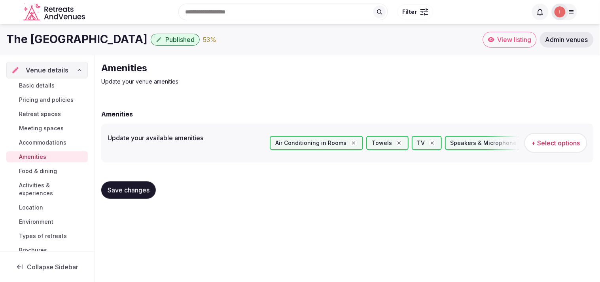
click at [31, 172] on span "Food & dining" at bounding box center [38, 171] width 38 height 8
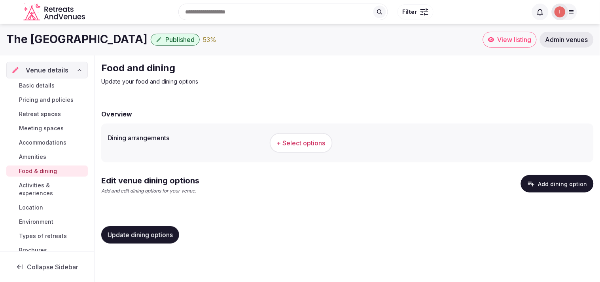
click at [285, 142] on span "+ Select options" at bounding box center [301, 142] width 49 height 9
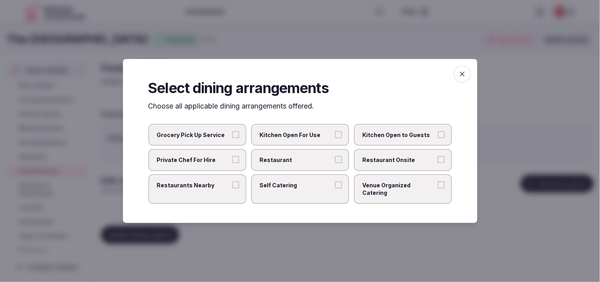
drag, startPoint x: 321, startPoint y: 167, endPoint x: 365, endPoint y: 163, distance: 43.4
click at [302, 164] on span "Restaurant" at bounding box center [296, 160] width 73 height 8
click at [302, 163] on button "Restaurant" at bounding box center [338, 159] width 7 height 7
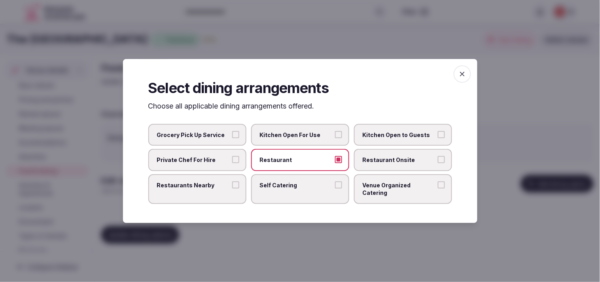
click at [302, 164] on span "Restaurant Onsite" at bounding box center [399, 160] width 73 height 8
click at [302, 163] on button "Restaurant Onsite" at bounding box center [441, 159] width 7 height 7
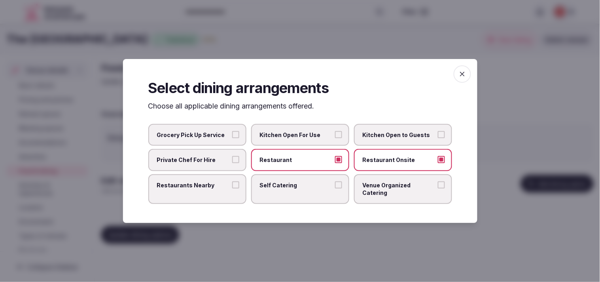
click at [302, 188] on span "Venue Organized Catering" at bounding box center [399, 188] width 73 height 15
click at [302, 188] on button "Venue Organized Catering" at bounding box center [441, 184] width 7 height 7
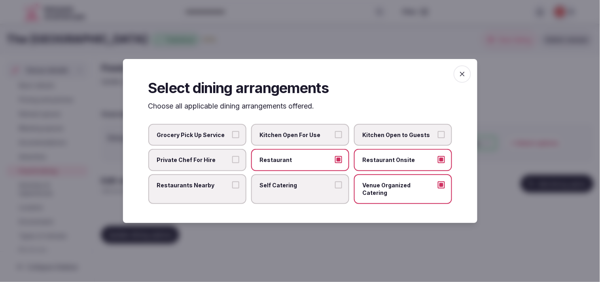
click at [302, 76] on icon "button" at bounding box center [462, 74] width 8 height 8
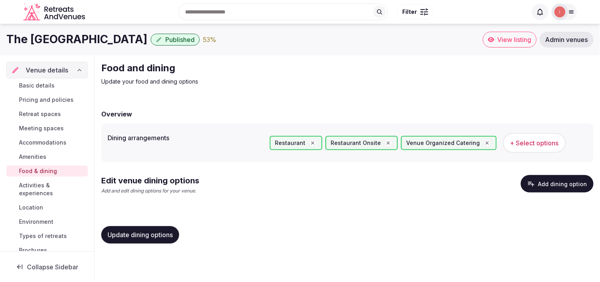
click at [149, 236] on span "Update dining options" at bounding box center [140, 235] width 65 height 8
click at [302, 190] on button "Add dining option" at bounding box center [557, 183] width 73 height 17
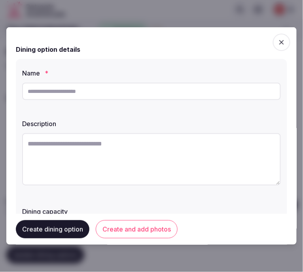
click at [278, 44] on icon "button" at bounding box center [282, 42] width 8 height 8
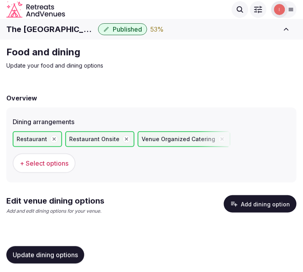
click at [267, 195] on button "Add dining option" at bounding box center [260, 203] width 73 height 17
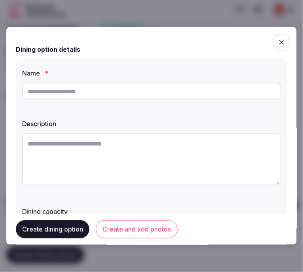
click at [146, 97] on input "text" at bounding box center [151, 91] width 259 height 17
paste input "**********"
type input "**********"
click at [115, 157] on textarea at bounding box center [151, 159] width 259 height 52
paste textarea "**********"
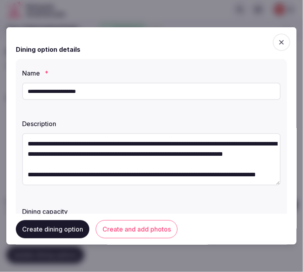
scroll to position [14, 0]
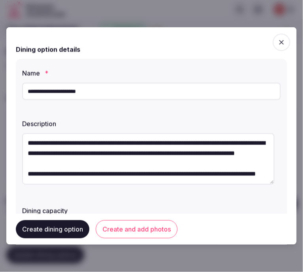
type textarea "**********"
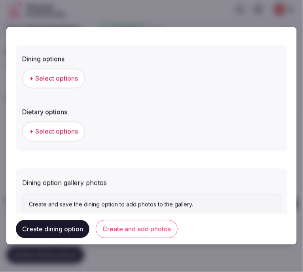
scroll to position [244, 0]
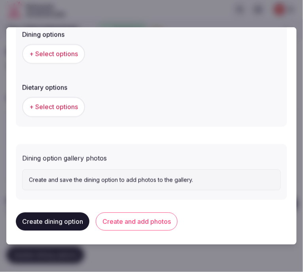
click at [58, 57] on span "+ Select options" at bounding box center [53, 54] width 49 height 9
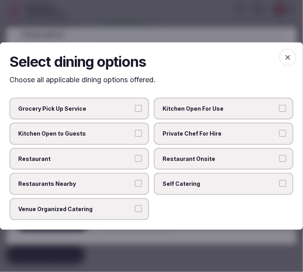
drag, startPoint x: 187, startPoint y: 164, endPoint x: 175, endPoint y: 155, distance: 14.8
click at [178, 157] on label "Restaurant Onsite" at bounding box center [224, 159] width 140 height 22
click at [136, 152] on label "Restaurant" at bounding box center [79, 159] width 140 height 22
click at [136, 155] on button "Restaurant" at bounding box center [138, 158] width 7 height 7
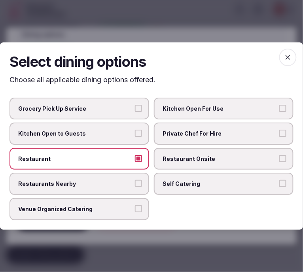
click at [195, 164] on label "Restaurant Onsite" at bounding box center [224, 159] width 140 height 22
click at [279, 162] on button "Restaurant Onsite" at bounding box center [282, 158] width 7 height 7
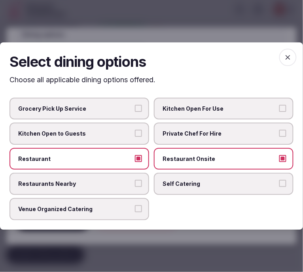
click at [287, 51] on span "button" at bounding box center [287, 57] width 17 height 17
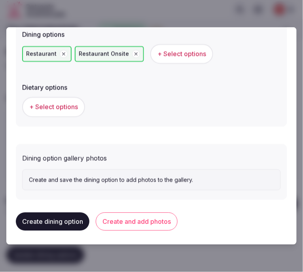
click at [138, 225] on button "Create and add photos" at bounding box center [137, 222] width 82 height 18
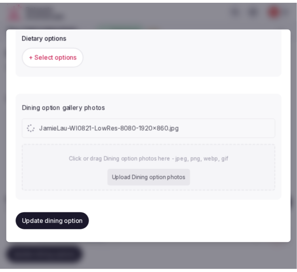
scroll to position [317, 0]
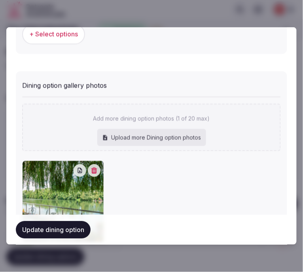
click at [78, 234] on button "Update dining option" at bounding box center [53, 229] width 75 height 17
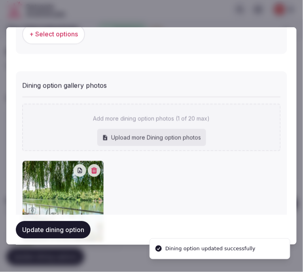
click at [78, 234] on button "Update dining option" at bounding box center [53, 229] width 75 height 17
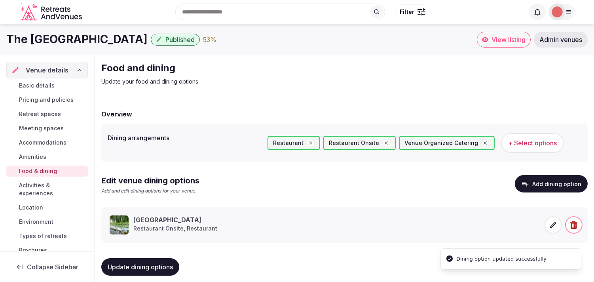
click at [37, 187] on span "Activities & experiences" at bounding box center [52, 189] width 66 height 16
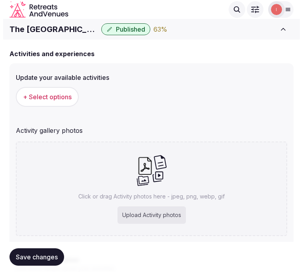
scroll to position [44, 0]
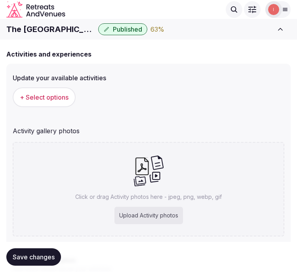
click at [57, 97] on span "+ Select options" at bounding box center [44, 97] width 49 height 9
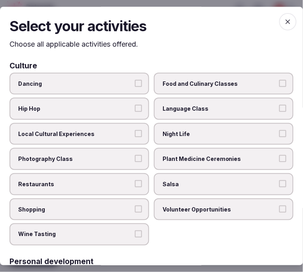
click at [167, 132] on span "Night Life" at bounding box center [220, 134] width 114 height 8
click at [279, 132] on button "Night Life" at bounding box center [282, 133] width 7 height 7
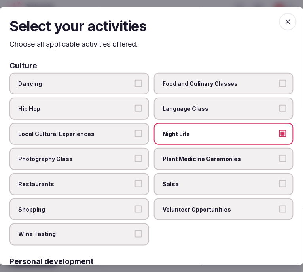
click at [110, 134] on span "Local Cultural Experiences" at bounding box center [75, 134] width 114 height 8
click at [135, 134] on button "Local Cultural Experiences" at bounding box center [138, 133] width 7 height 7
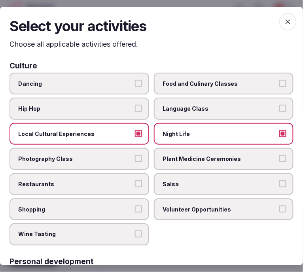
click at [127, 180] on span "Restaurants" at bounding box center [75, 184] width 114 height 8
click at [135, 180] on button "Restaurants" at bounding box center [138, 183] width 7 height 7
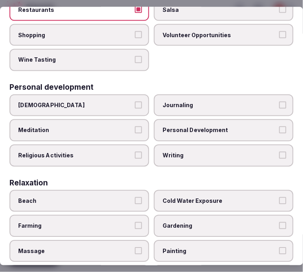
scroll to position [176, 0]
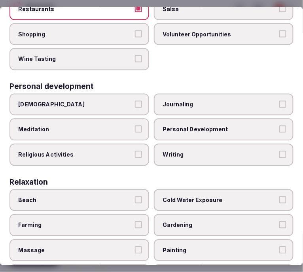
click at [188, 126] on span "Personal Development" at bounding box center [220, 130] width 114 height 8
click at [279, 126] on button "Personal Development" at bounding box center [282, 129] width 7 height 7
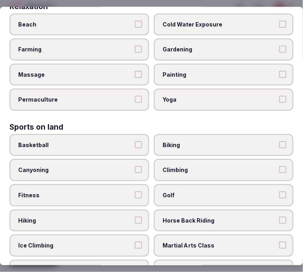
scroll to position [395, 0]
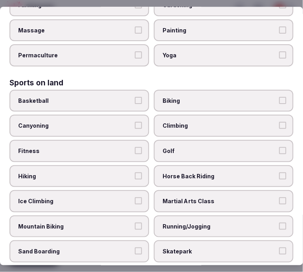
click at [126, 147] on span "Fitness" at bounding box center [75, 151] width 114 height 8
click at [135, 147] on button "Fitness" at bounding box center [138, 150] width 7 height 7
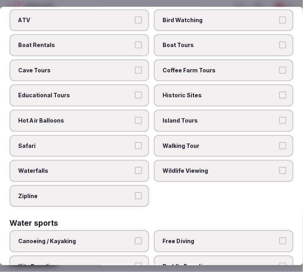
scroll to position [747, 0]
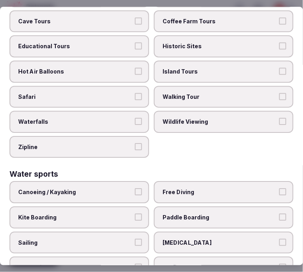
drag, startPoint x: 191, startPoint y: 74, endPoint x: 189, endPoint y: 34, distance: 39.6
click at [190, 86] on label "Walking Tour" at bounding box center [224, 97] width 140 height 22
click at [190, 43] on span "Historic Sites" at bounding box center [220, 47] width 114 height 8
click at [279, 43] on button "Historic Sites" at bounding box center [282, 46] width 7 height 7
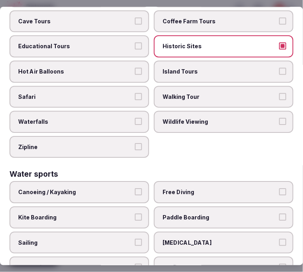
click at [200, 86] on label "Walking Tour" at bounding box center [224, 97] width 140 height 22
click at [279, 93] on button "Walking Tour" at bounding box center [282, 96] width 7 height 7
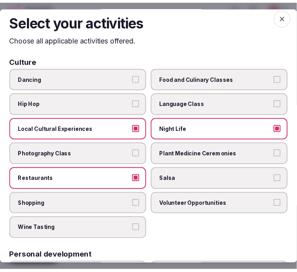
scroll to position [2, 0]
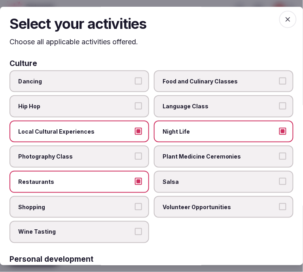
click at [285, 16] on icon "button" at bounding box center [288, 19] width 8 height 8
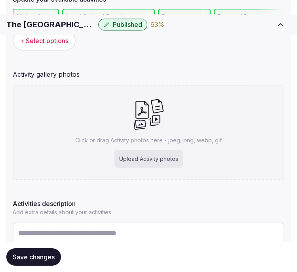
scroll to position [176, 0]
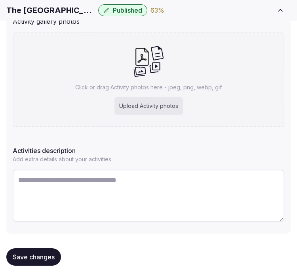
click at [120, 188] on textarea at bounding box center [148, 196] width 271 height 52
paste textarea "**********"
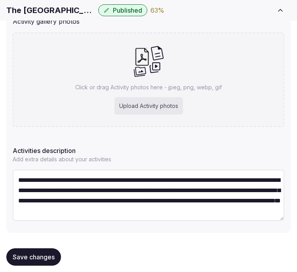
scroll to position [14, 0]
type textarea "**********"
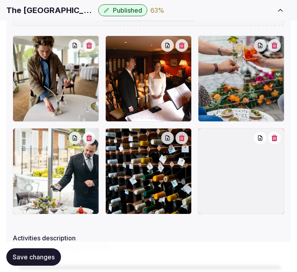
scroll to position [429, 0]
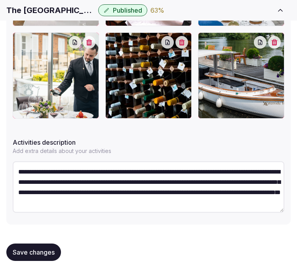
click at [25, 253] on span "Save changes" at bounding box center [34, 252] width 42 height 8
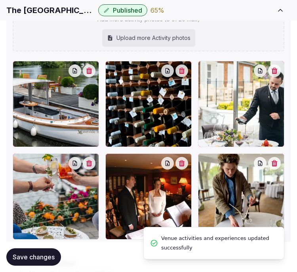
scroll to position [385, 0]
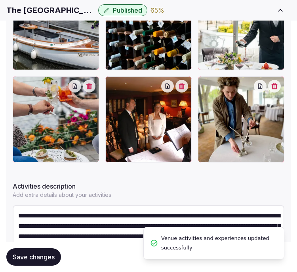
click at [41, 261] on span "Save changes" at bounding box center [34, 257] width 42 height 8
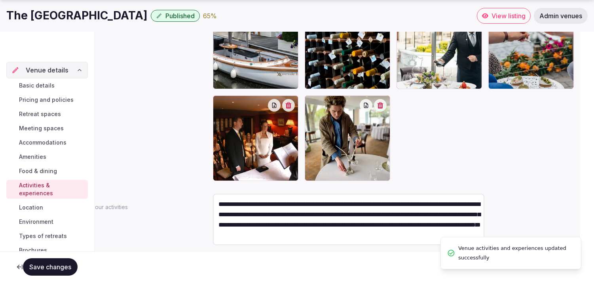
scroll to position [14, 0]
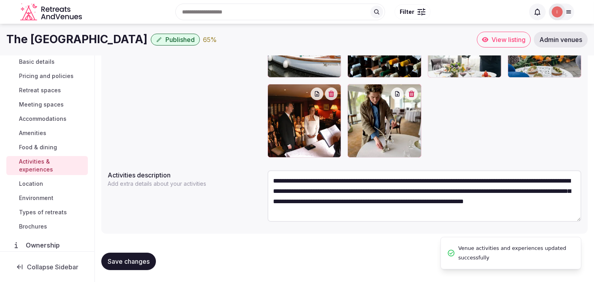
click at [33, 180] on span "Location" at bounding box center [31, 184] width 24 height 8
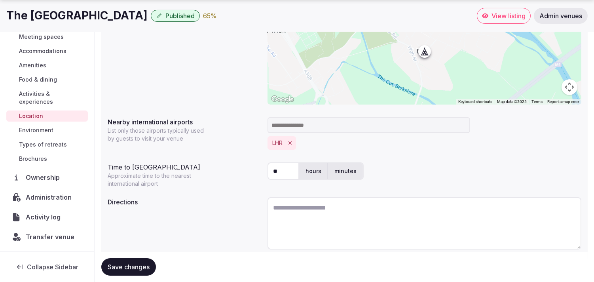
scroll to position [197, 0]
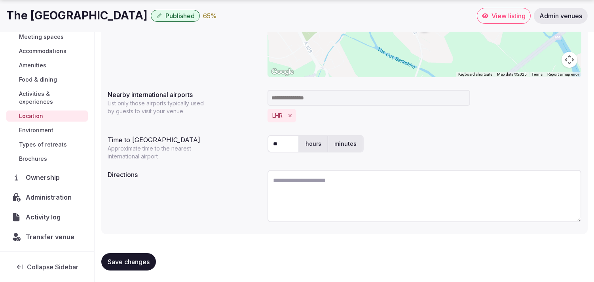
click at [148, 258] on span "Save changes" at bounding box center [129, 261] width 42 height 8
click at [55, 129] on link "Environment" at bounding box center [46, 130] width 81 height 11
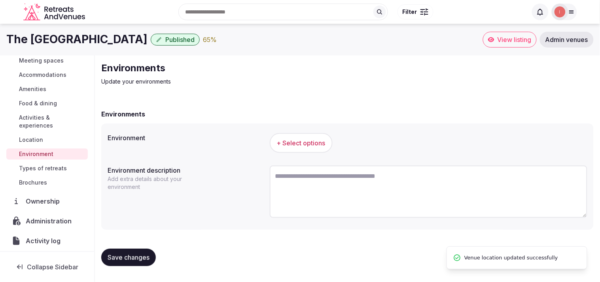
click at [302, 140] on span "+ Select options" at bounding box center [301, 142] width 49 height 9
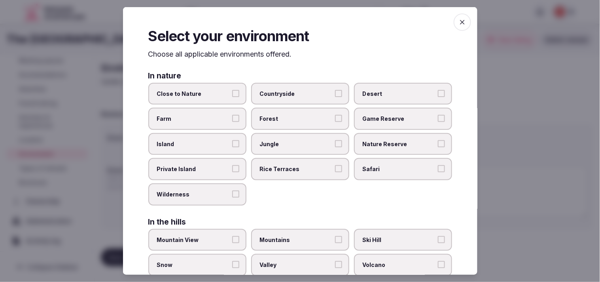
click at [219, 101] on label "Close to Nature" at bounding box center [197, 93] width 98 height 22
click at [232, 96] on button "Close to Nature" at bounding box center [235, 92] width 7 height 7
click at [302, 25] on icon "button" at bounding box center [462, 22] width 8 height 8
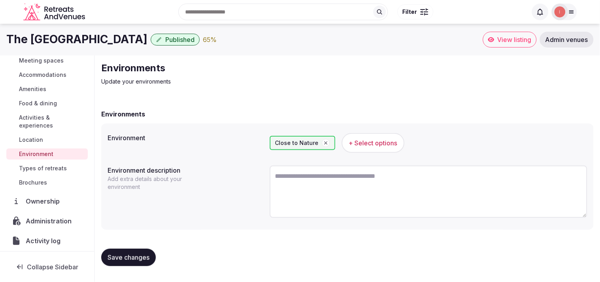
click at [123, 251] on button "Save changes" at bounding box center [128, 256] width 55 height 17
click at [53, 166] on span "Types of retreats" at bounding box center [43, 168] width 48 height 8
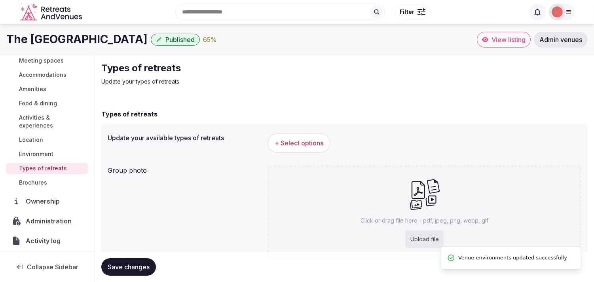
click at [302, 152] on div "+ Select options" at bounding box center [424, 143] width 314 height 26
click at [302, 144] on span "+ Select options" at bounding box center [298, 142] width 49 height 9
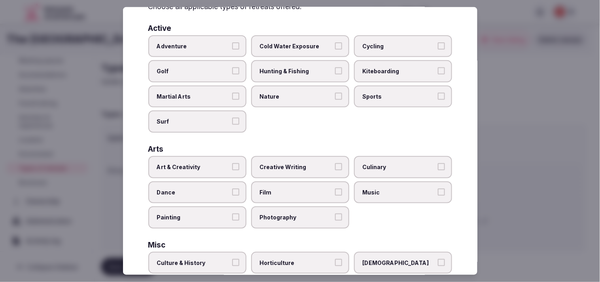
scroll to position [88, 0]
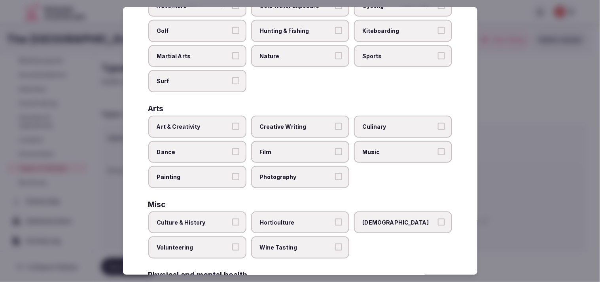
click at [202, 123] on span "Art & Creativity" at bounding box center [193, 127] width 73 height 8
click at [232, 123] on button "Art & Creativity" at bounding box center [235, 126] width 7 height 7
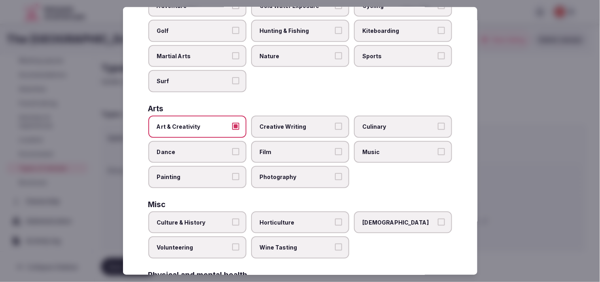
click at [224, 220] on label "Culture & History" at bounding box center [197, 222] width 98 height 22
click at [232, 220] on button "Culture & History" at bounding box center [235, 221] width 7 height 7
click at [293, 229] on div "Culture & History Horticulture LGBTQ Volunteering Wine Tasting" at bounding box center [300, 234] width 304 height 47
click at [302, 243] on span "Wine Tasting" at bounding box center [296, 247] width 73 height 8
click at [302, 243] on button "Wine Tasting" at bounding box center [338, 246] width 7 height 7
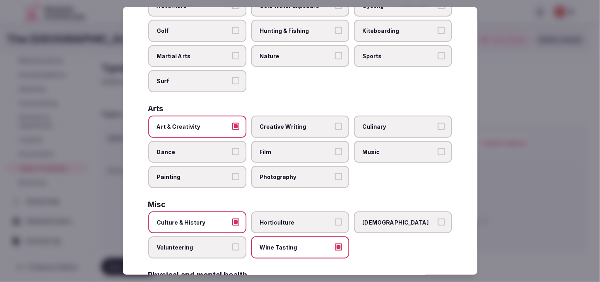
click at [302, 123] on span "Culinary" at bounding box center [399, 127] width 73 height 8
click at [302, 123] on button "Culinary" at bounding box center [441, 126] width 7 height 7
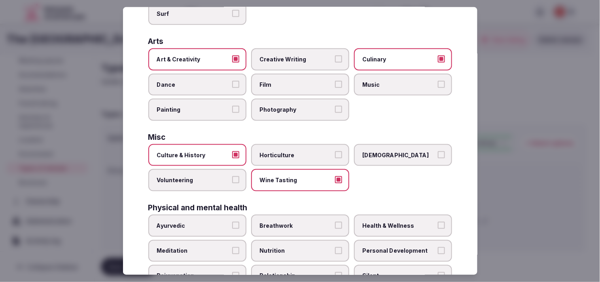
scroll to position [219, 0]
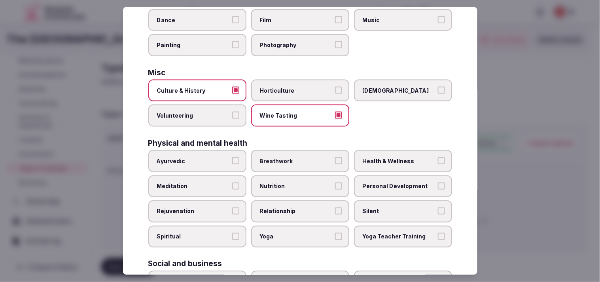
click at [302, 182] on span "Personal Development" at bounding box center [399, 186] width 73 height 8
click at [302, 182] on button "Personal Development" at bounding box center [441, 185] width 7 height 7
click at [302, 182] on span "Nutrition" at bounding box center [296, 186] width 73 height 8
click at [302, 182] on button "Nutrition" at bounding box center [338, 185] width 7 height 7
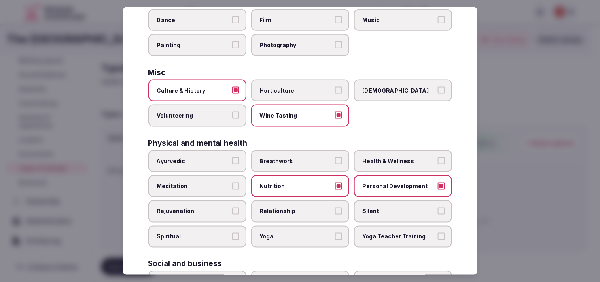
click at [302, 157] on span "Health & Wellness" at bounding box center [399, 161] width 73 height 8
click at [302, 157] on button "Health & Wellness" at bounding box center [441, 160] width 7 height 7
click at [301, 200] on label "Relationship" at bounding box center [300, 211] width 98 height 22
click at [302, 207] on button "Relationship" at bounding box center [338, 210] width 7 height 7
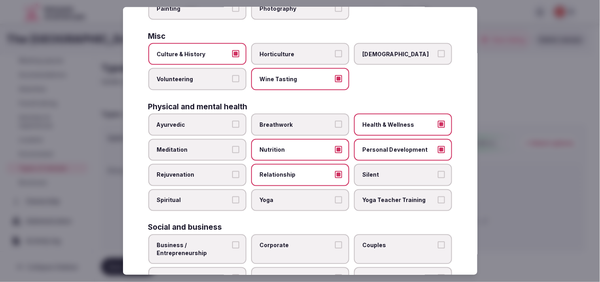
scroll to position [302, 0]
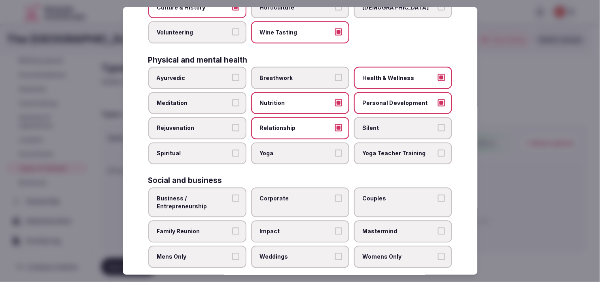
click at [231, 198] on label "Business / Entrepreneurship" at bounding box center [197, 202] width 98 height 30
click at [232, 198] on button "Business / Entrepreneurship" at bounding box center [235, 198] width 7 height 7
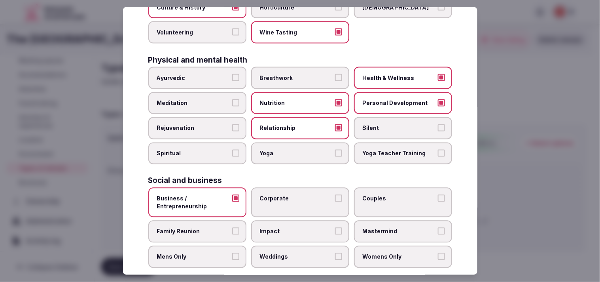
drag, startPoint x: 283, startPoint y: 195, endPoint x: 295, endPoint y: 198, distance: 13.0
click at [285, 195] on label "Corporate" at bounding box center [300, 202] width 98 height 30
click at [302, 195] on button "Corporate" at bounding box center [338, 198] width 7 height 7
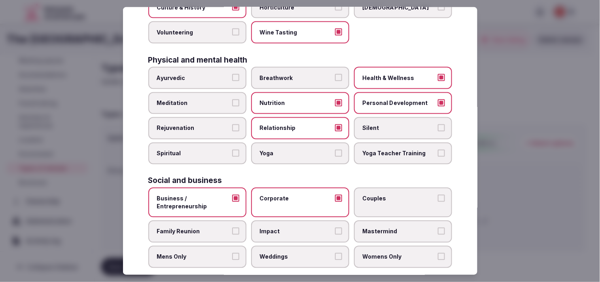
click at [302, 253] on span "Weddings" at bounding box center [296, 257] width 73 height 8
click at [302, 253] on button "Weddings" at bounding box center [338, 256] width 7 height 7
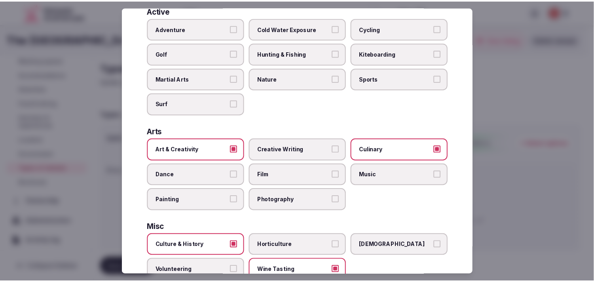
scroll to position [0, 0]
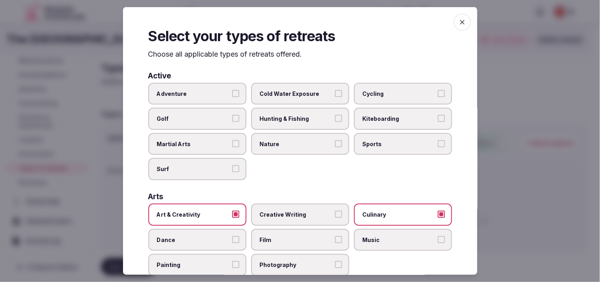
click at [302, 17] on span "button" at bounding box center [462, 21] width 17 height 17
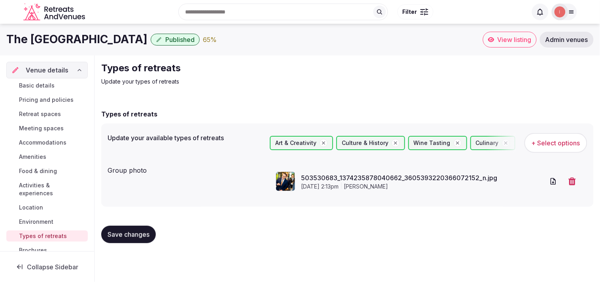
click at [129, 232] on span "Save changes" at bounding box center [129, 234] width 42 height 8
click at [55, 86] on link "Basic details" at bounding box center [46, 85] width 81 height 11
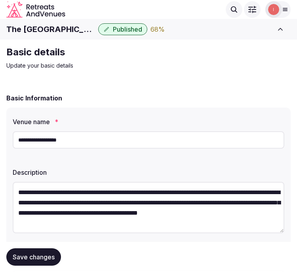
click at [62, 28] on h1 "The Waterside Hotel" at bounding box center [50, 29] width 89 height 11
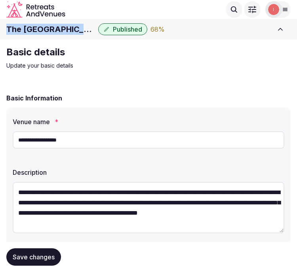
click at [62, 28] on h1 "The Waterside Hotel" at bounding box center [50, 29] width 89 height 11
copy div "The Waterside Hotel"
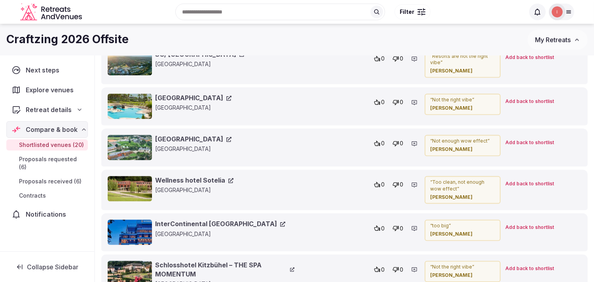
scroll to position [3016, 0]
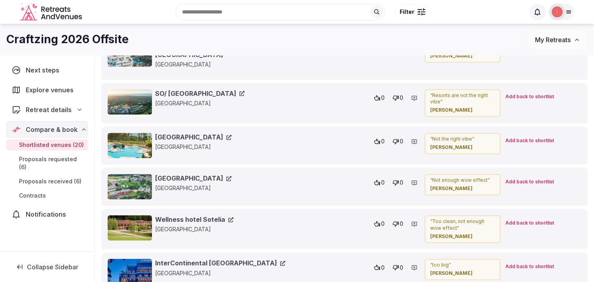
click at [200, 59] on link "Iberostar Selection Marbella [GEOGRAPHIC_DATA]" at bounding box center [224, 50] width 139 height 18
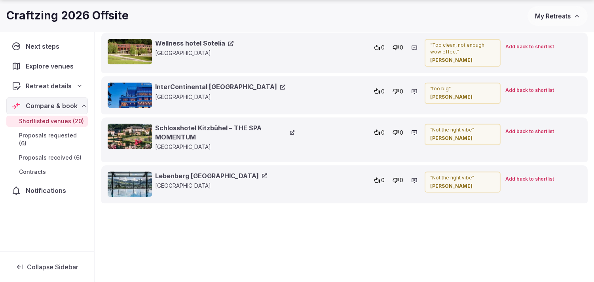
scroll to position [3236, 0]
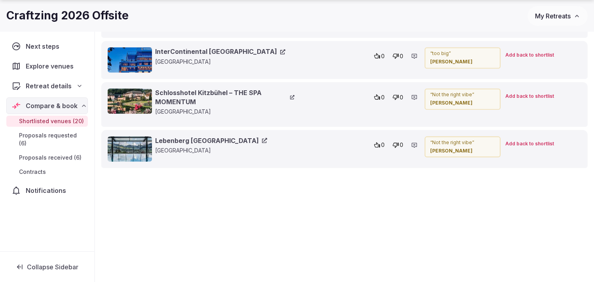
click at [214, 140] on link "Lebenberg [GEOGRAPHIC_DATA]" at bounding box center [211, 140] width 112 height 9
click at [204, 95] on link "Schlosshotel Kitzbühel – THE SPA MOMENTUM" at bounding box center [224, 97] width 139 height 18
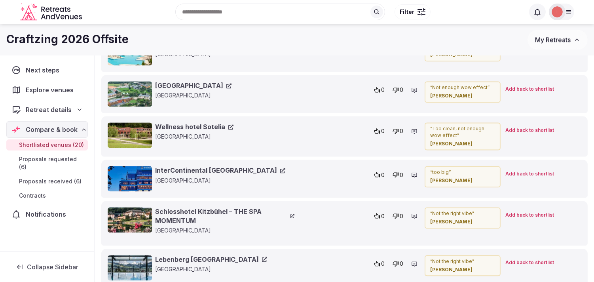
scroll to position [3104, 0]
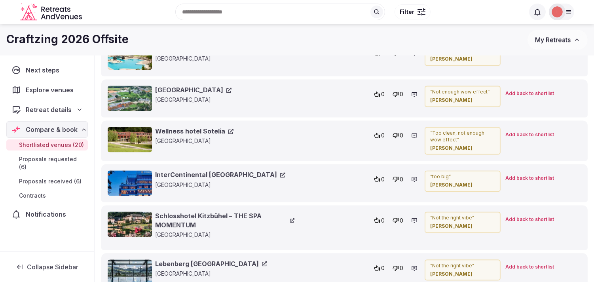
click at [192, 94] on link "[GEOGRAPHIC_DATA]" at bounding box center [193, 89] width 76 height 9
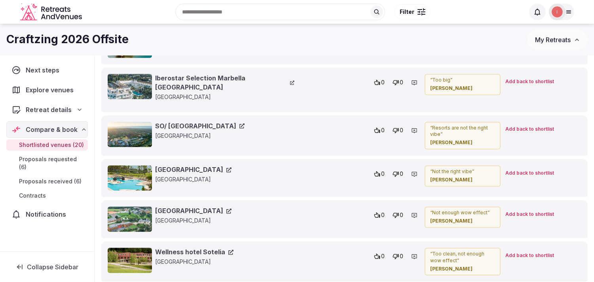
scroll to position [2928, 0]
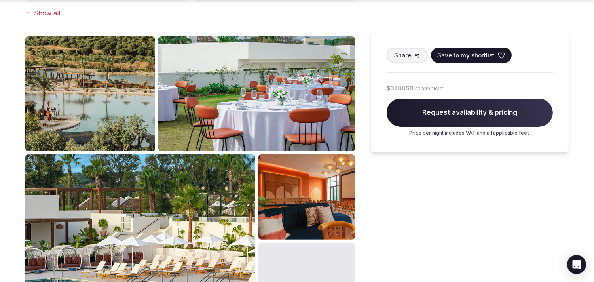
scroll to position [507, 0]
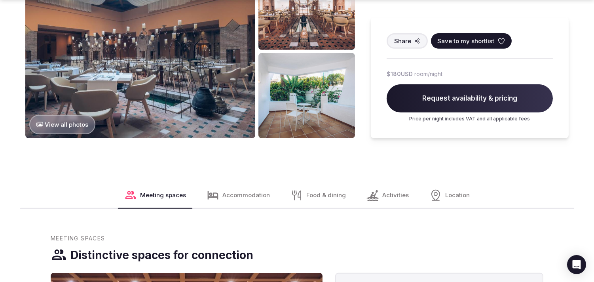
scroll to position [791, 0]
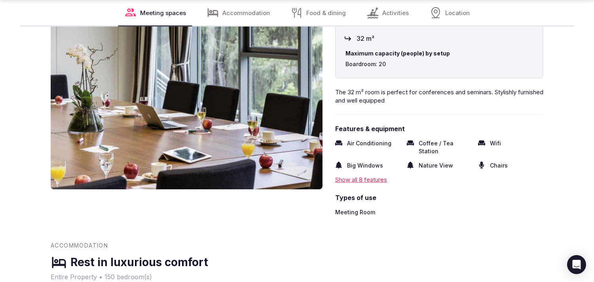
scroll to position [659, 0]
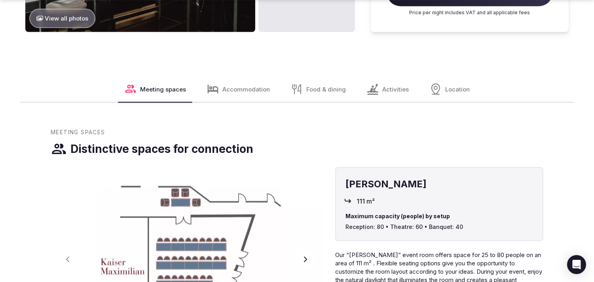
scroll to position [1098, 0]
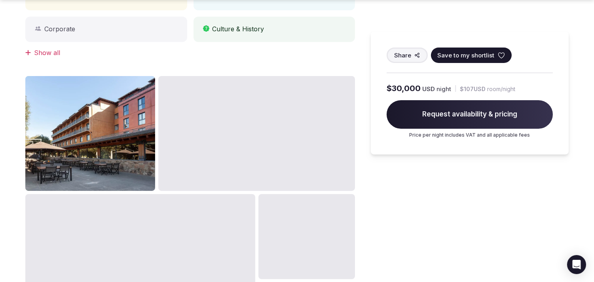
scroll to position [439, 0]
